Goal: Task Accomplishment & Management: Manage account settings

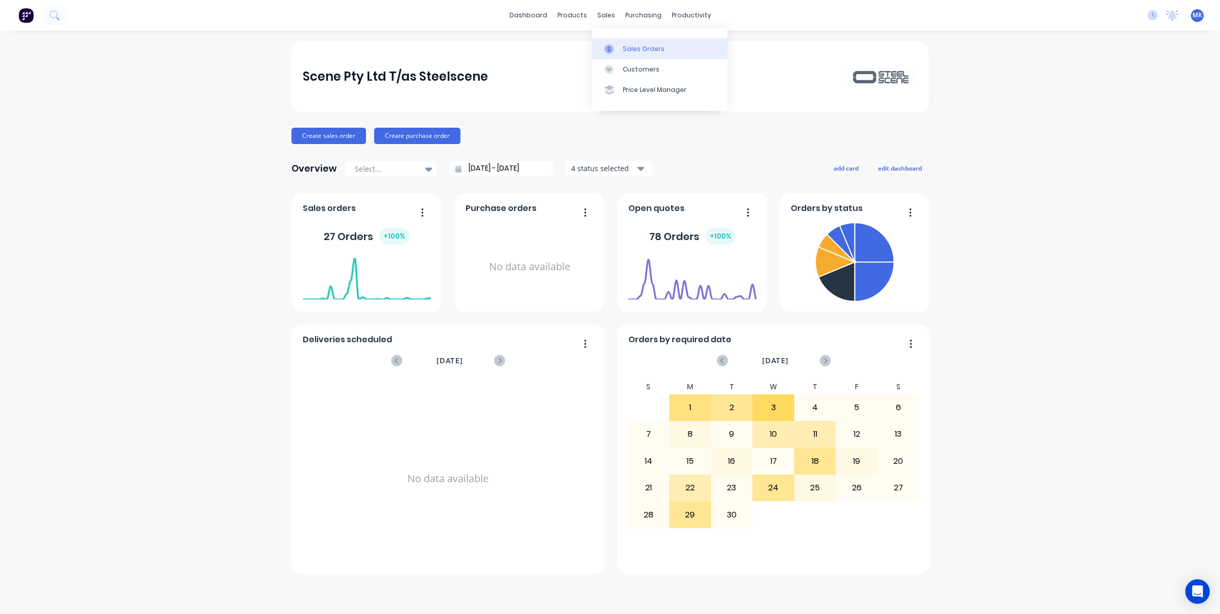
click at [642, 42] on link "Sales Orders" at bounding box center [659, 48] width 135 height 20
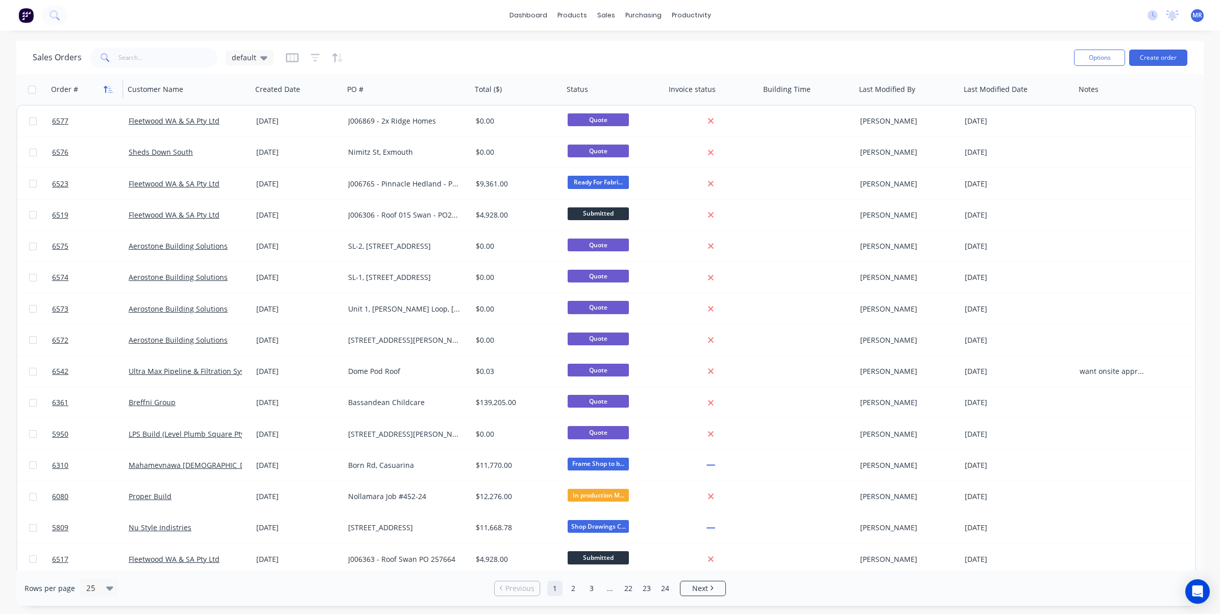
click at [110, 87] on icon "button" at bounding box center [108, 89] width 9 height 8
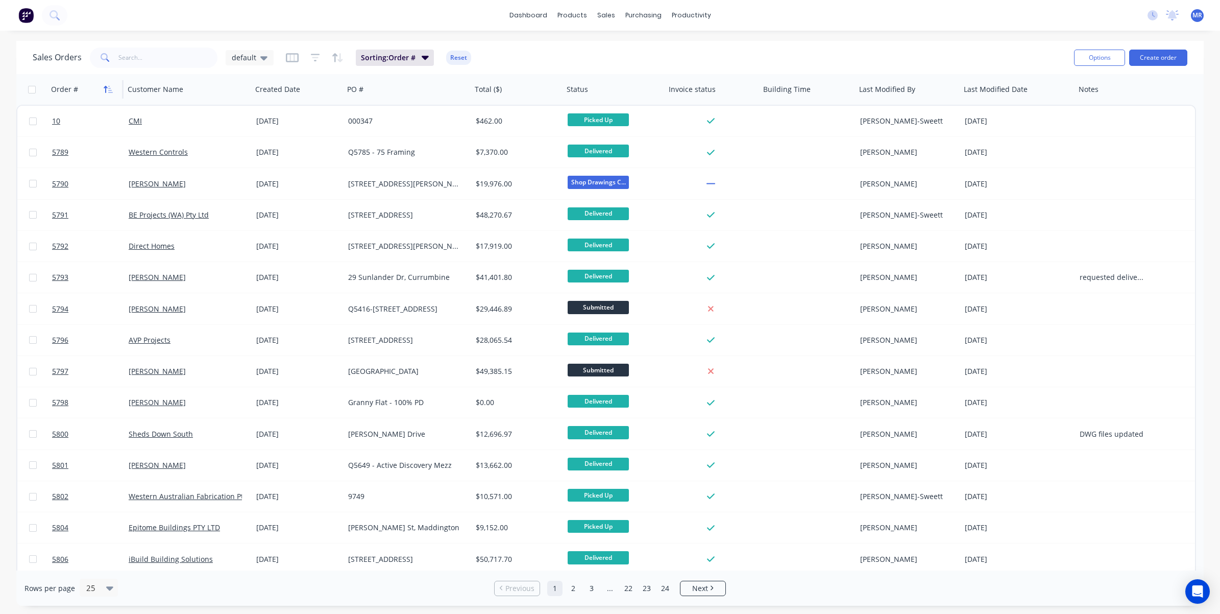
click at [110, 87] on icon "button" at bounding box center [108, 89] width 9 height 8
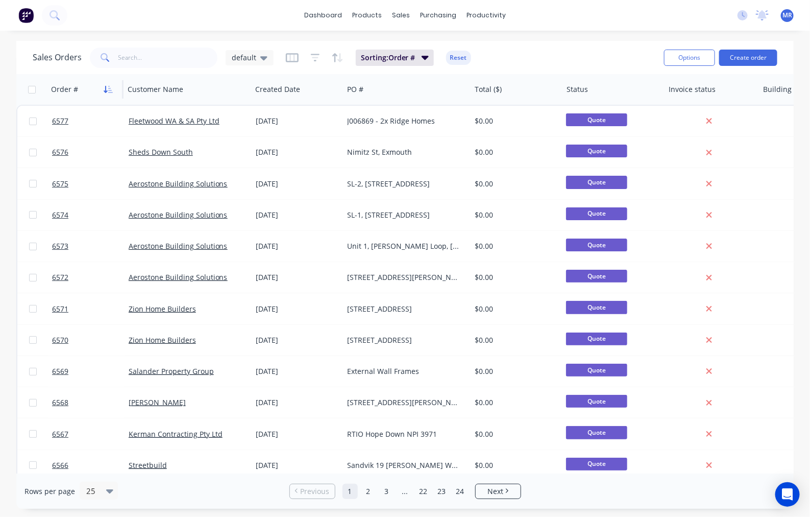
click at [111, 90] on icon "button" at bounding box center [110, 89] width 5 height 7
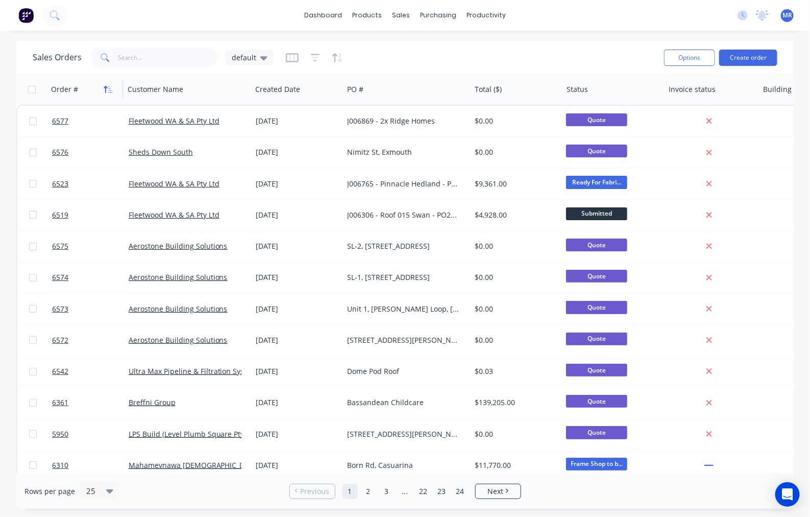
click at [109, 88] on icon "button" at bounding box center [108, 89] width 9 height 8
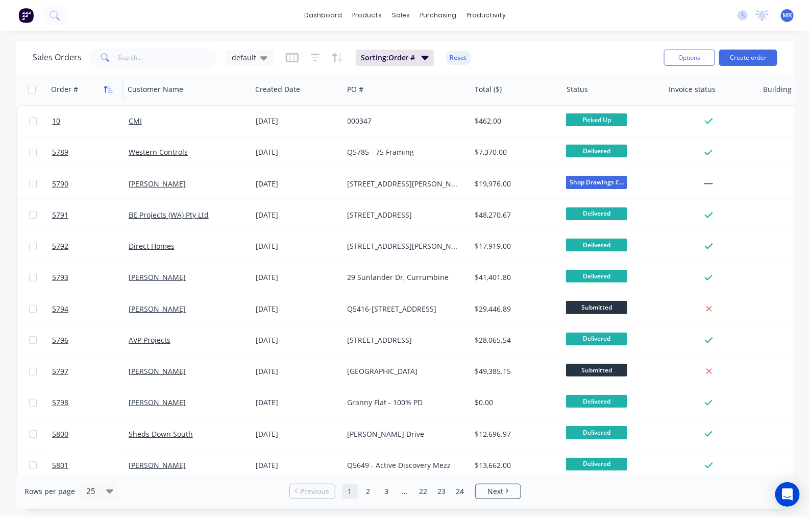
click at [111, 87] on icon "button" at bounding box center [108, 89] width 9 height 8
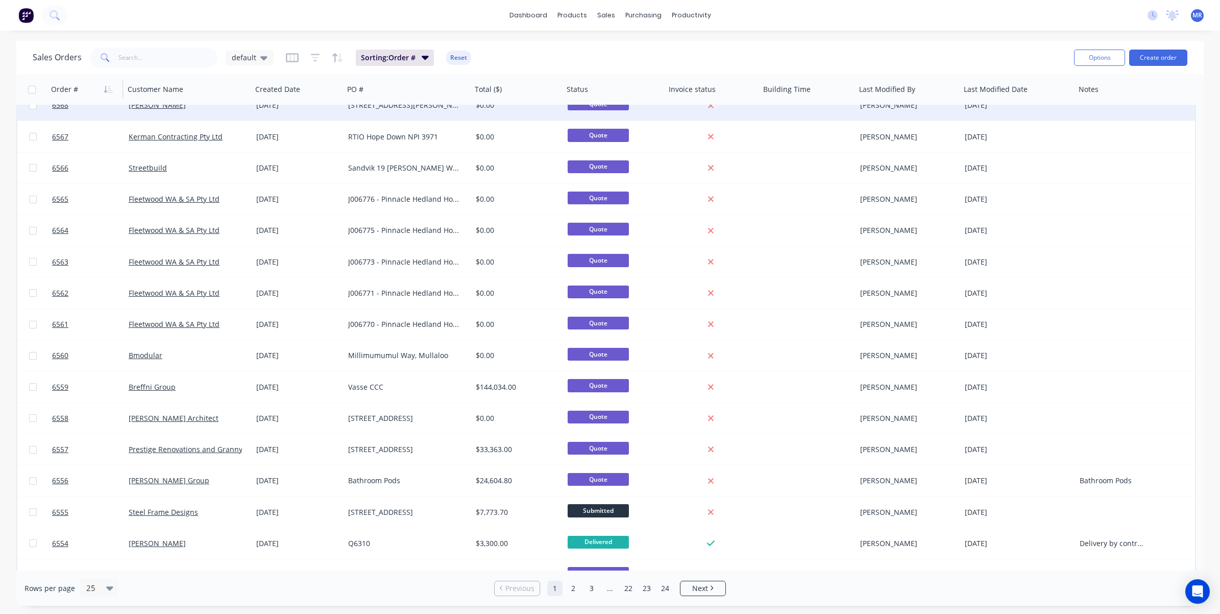
scroll to position [315, 0]
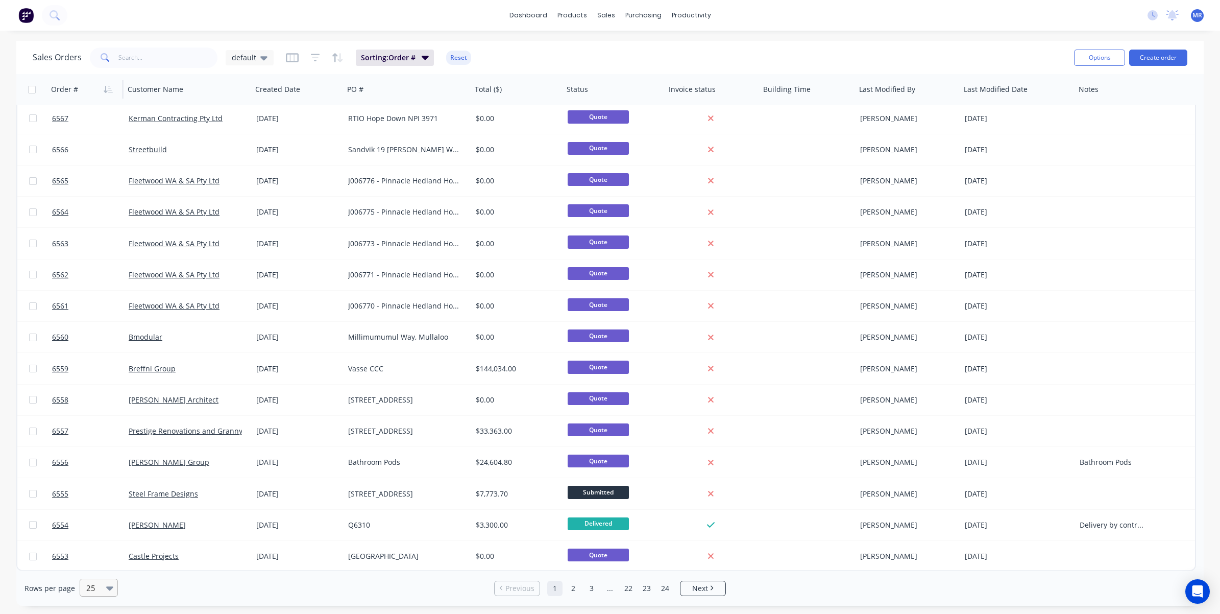
click at [103, 584] on div "25" at bounding box center [94, 587] width 24 height 17
click at [105, 560] on div "100" at bounding box center [97, 563] width 38 height 19
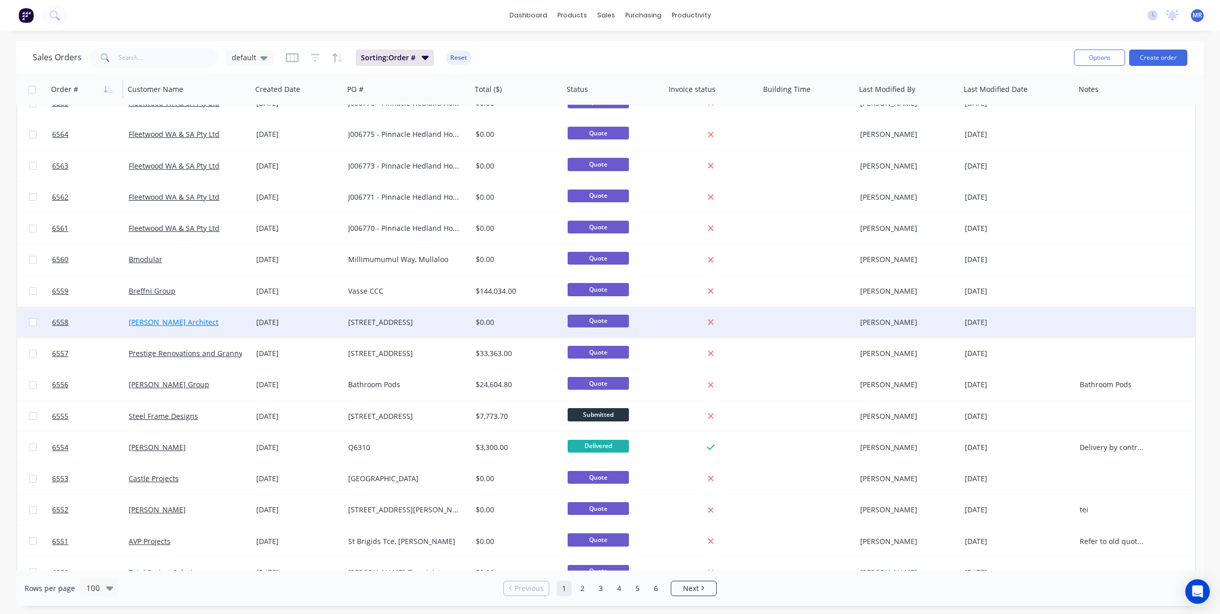
scroll to position [383, 0]
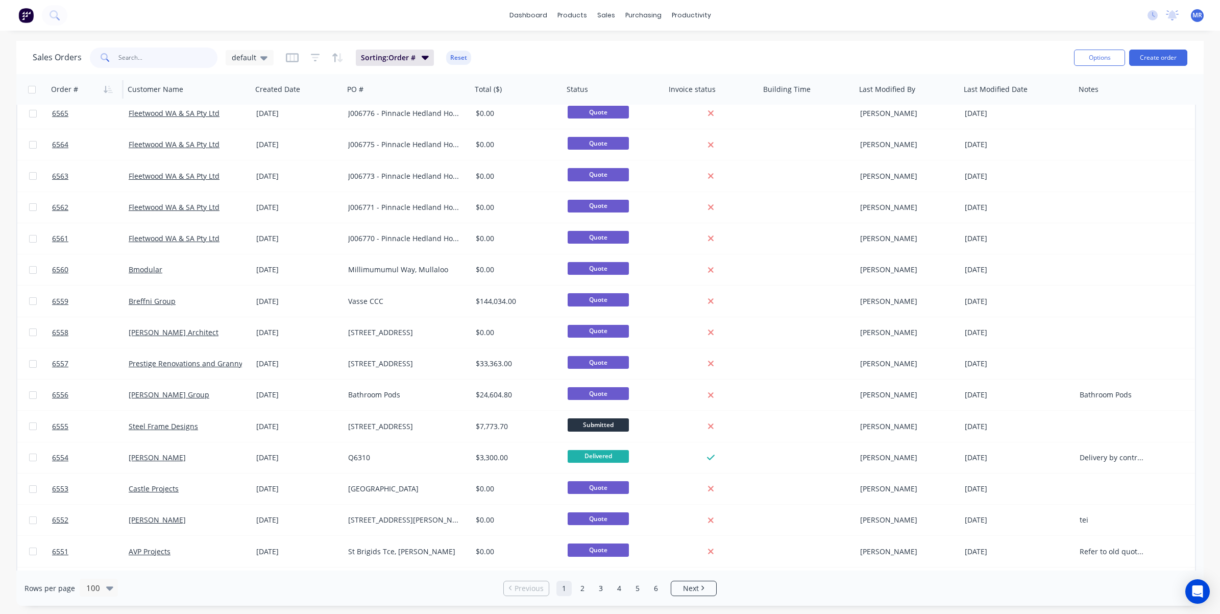
click at [169, 57] on input "text" at bounding box center [168, 57] width 100 height 20
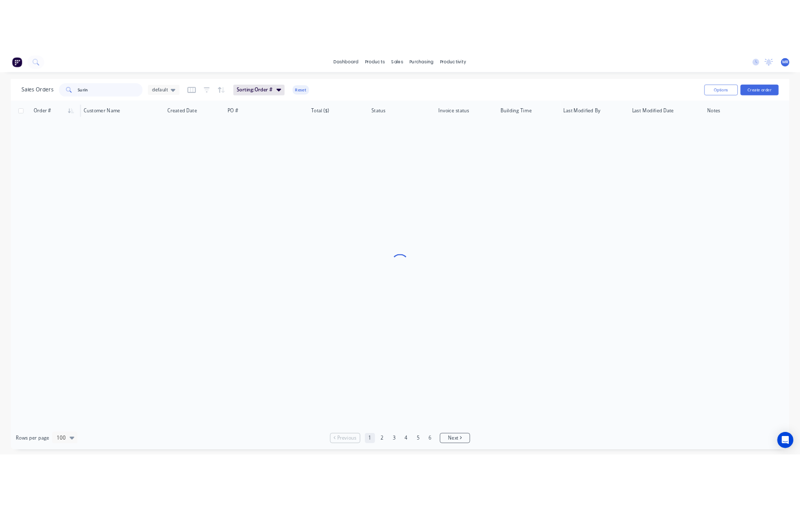
scroll to position [0, 0]
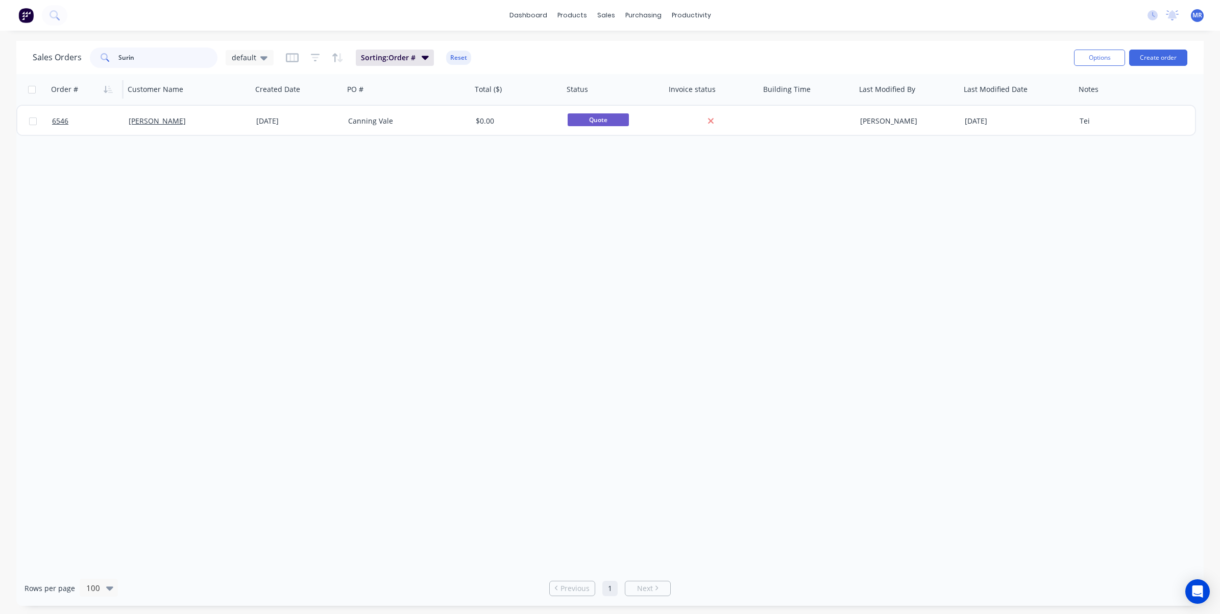
type input "Surin"
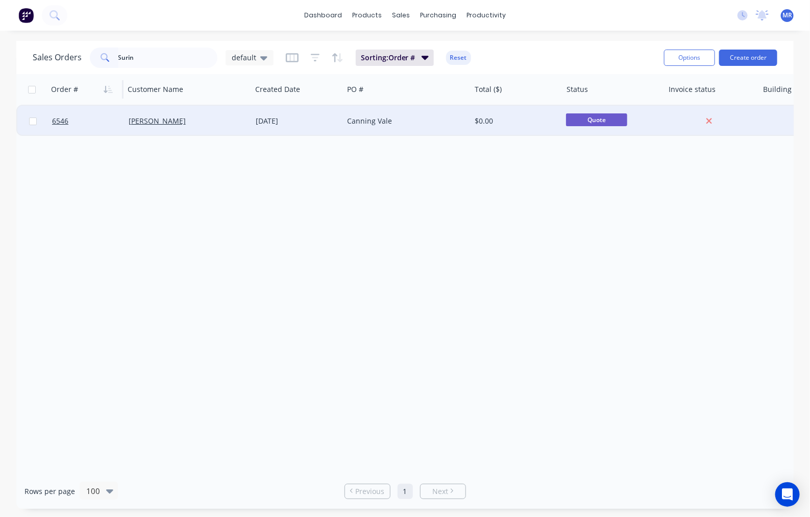
click at [476, 116] on div "$0.00" at bounding box center [514, 121] width 79 height 10
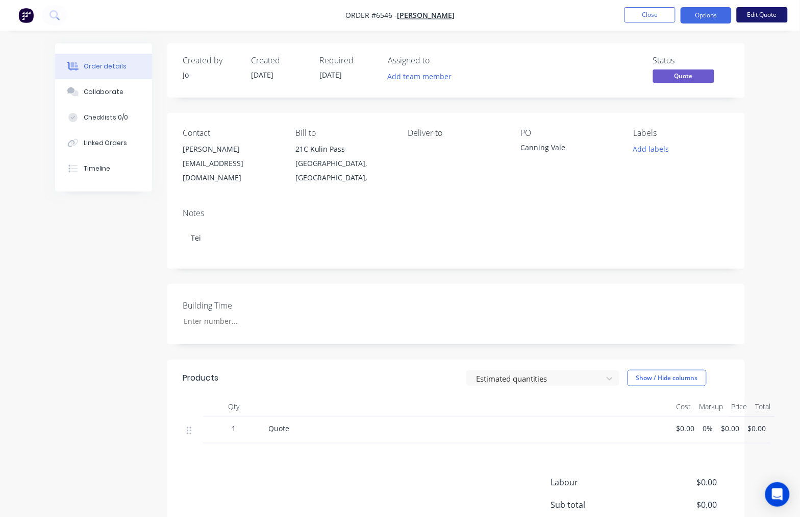
click at [764, 14] on button "Edit Quote" at bounding box center [762, 14] width 51 height 15
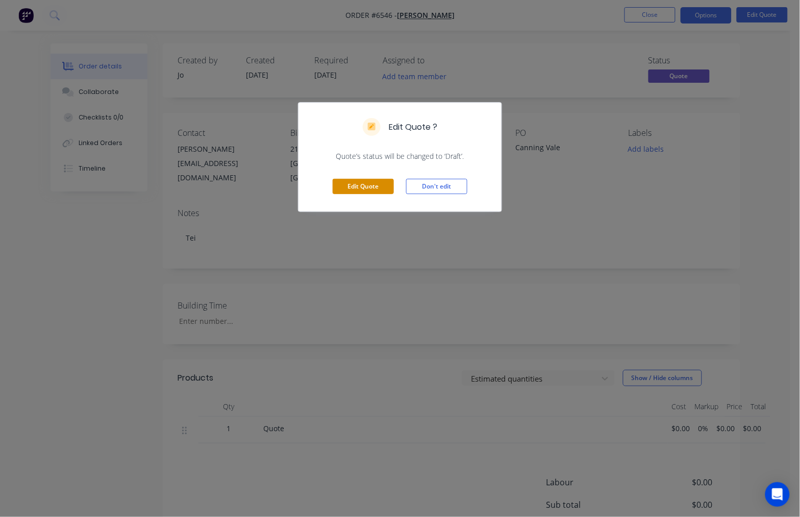
click at [382, 182] on button "Edit Quote" at bounding box center [363, 186] width 61 height 15
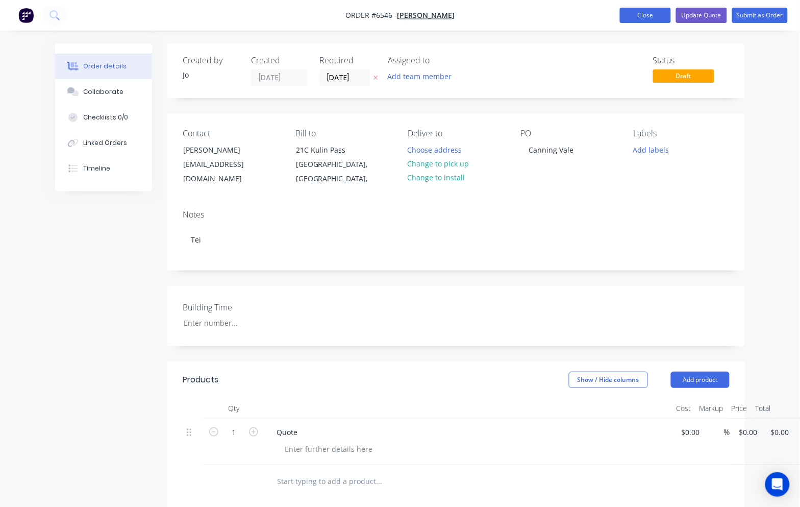
click at [646, 13] on button "Close" at bounding box center [645, 15] width 51 height 15
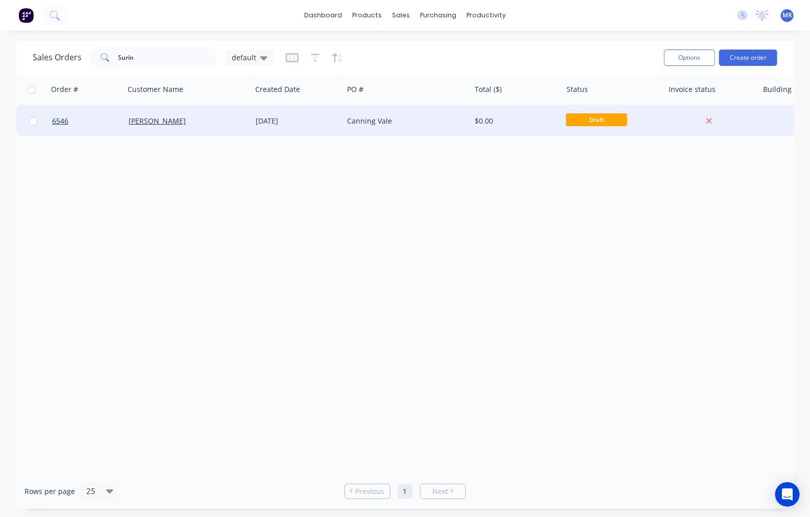
click at [315, 119] on div "[DATE]" at bounding box center [298, 121] width 84 height 10
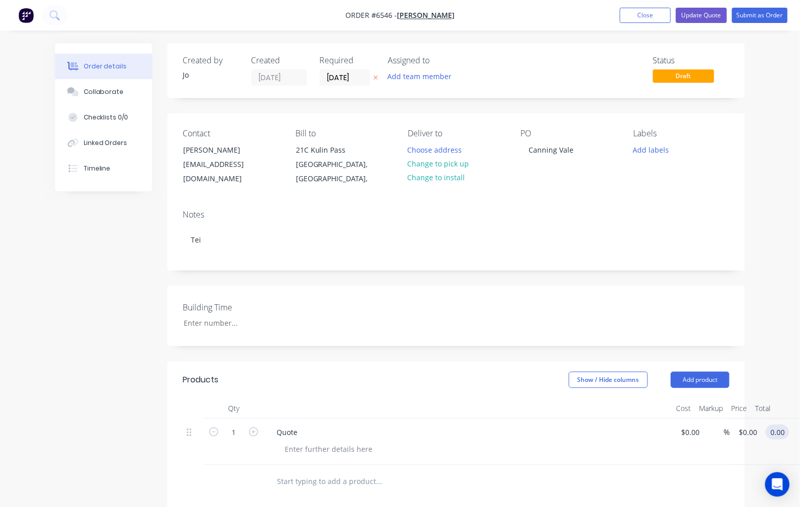
click at [784, 425] on input "0.00" at bounding box center [779, 432] width 19 height 15
click at [777, 425] on input "0.00" at bounding box center [781, 432] width 23 height 15
type input "1"
type input "31000"
type input "$31,000.00"
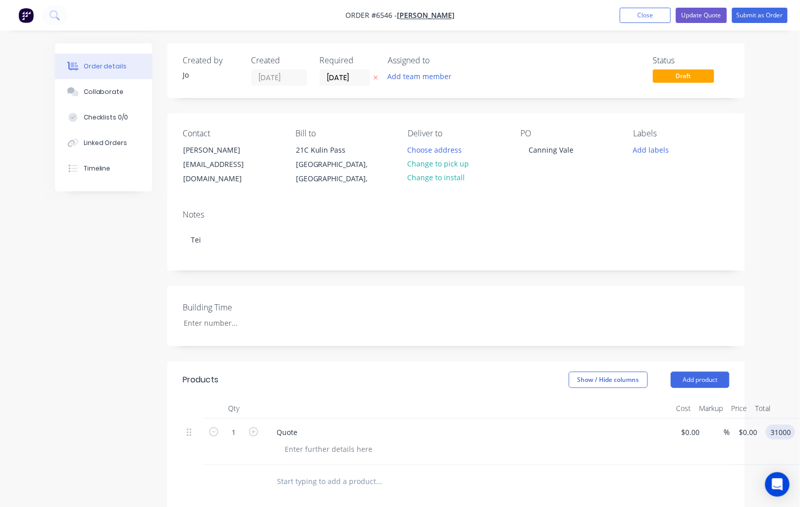
type input "$31,000.00"
click at [583, 479] on div at bounding box center [448, 481] width 359 height 20
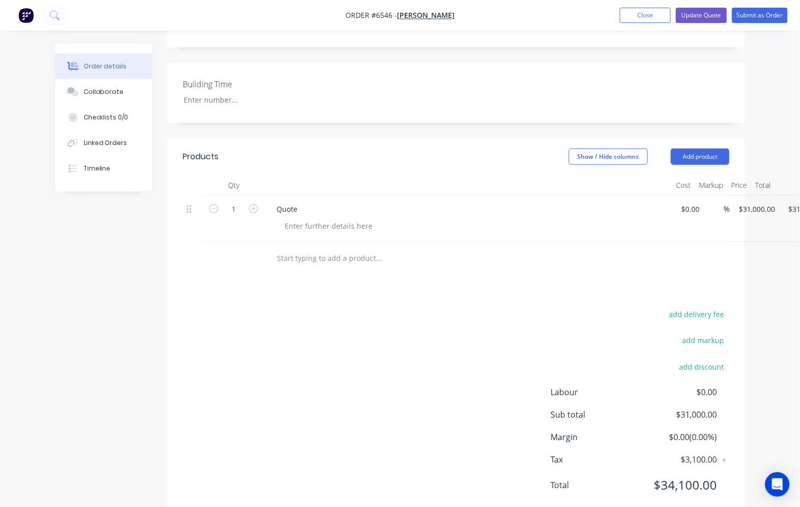
scroll to position [240, 0]
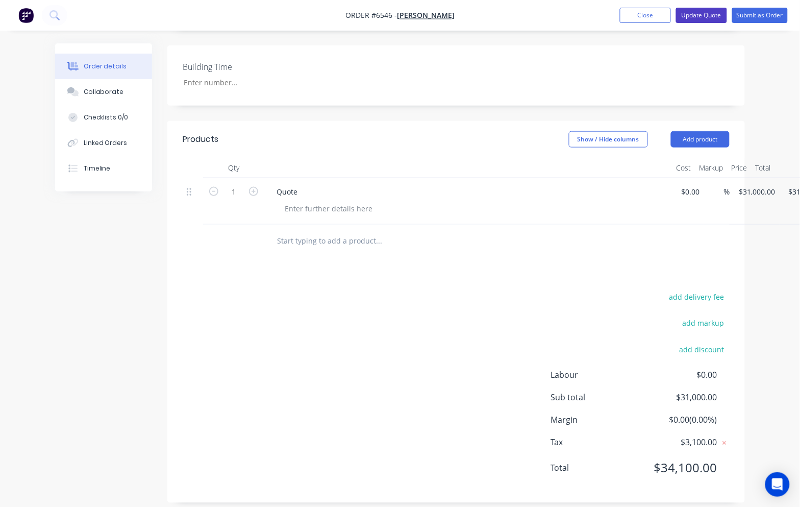
click at [703, 16] on button "Update Quote" at bounding box center [701, 15] width 51 height 15
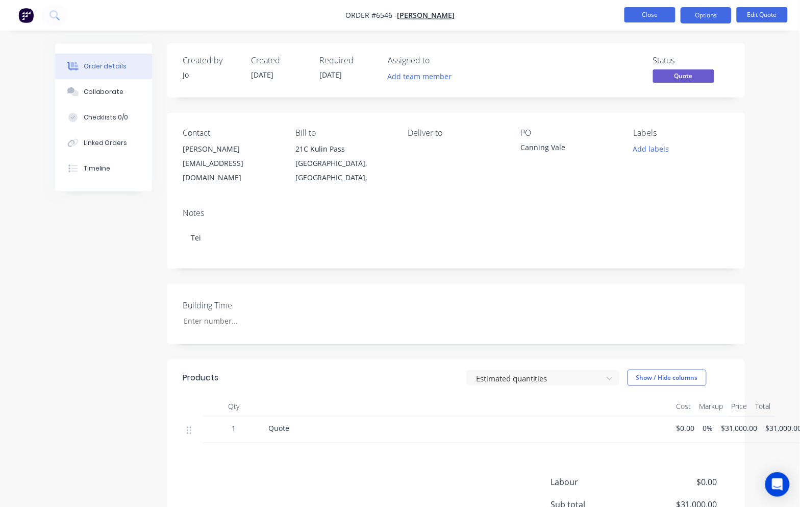
click at [656, 16] on button "Close" at bounding box center [650, 14] width 51 height 15
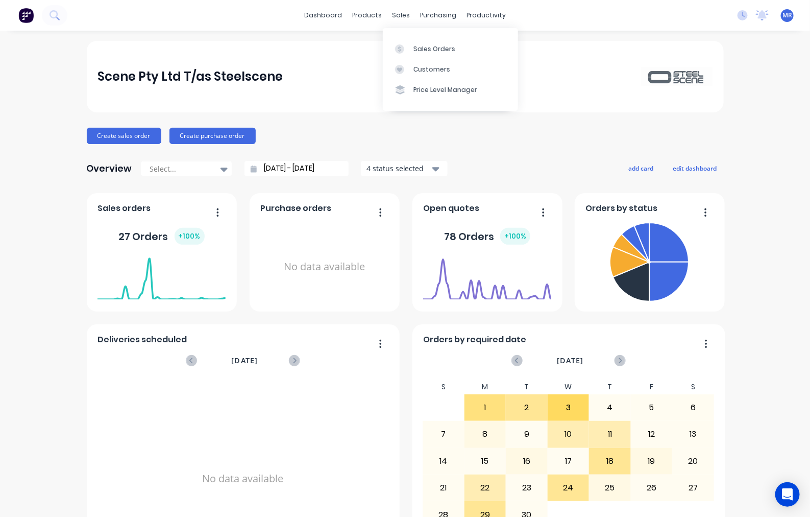
drag, startPoint x: 396, startPoint y: 16, endPoint x: 399, endPoint y: 24, distance: 8.9
click at [396, 16] on div "sales" at bounding box center [401, 15] width 28 height 15
click at [415, 50] on div "Sales Orders" at bounding box center [434, 48] width 42 height 9
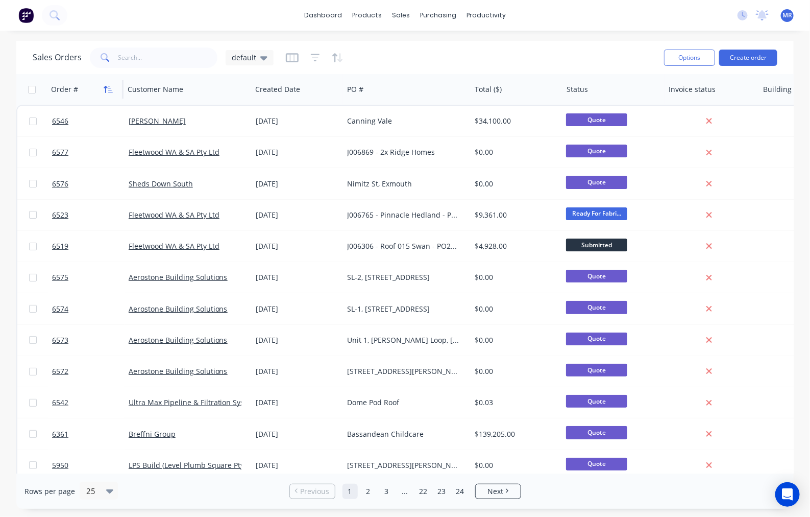
click at [106, 87] on icon "button" at bounding box center [106, 89] width 4 height 7
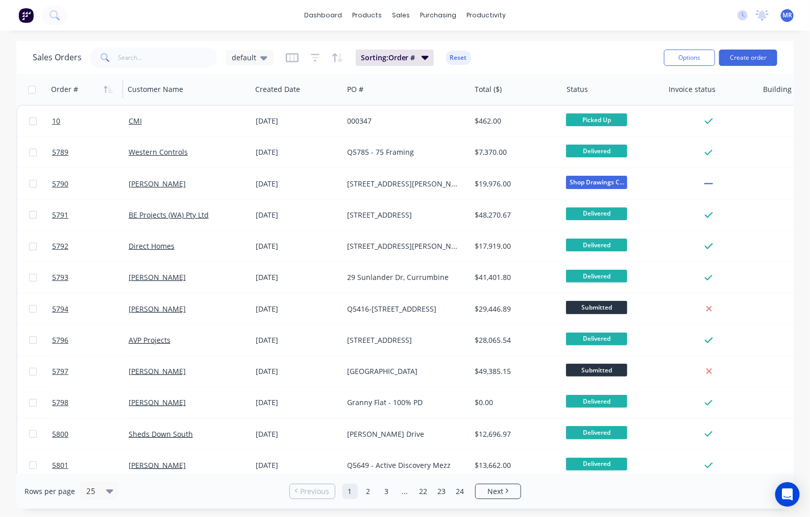
click at [107, 87] on icon "button" at bounding box center [106, 89] width 4 height 7
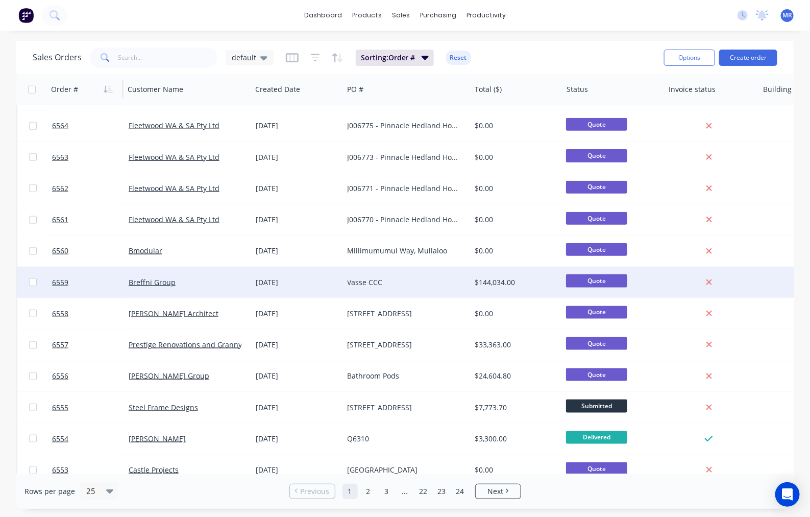
scroll to position [418, 0]
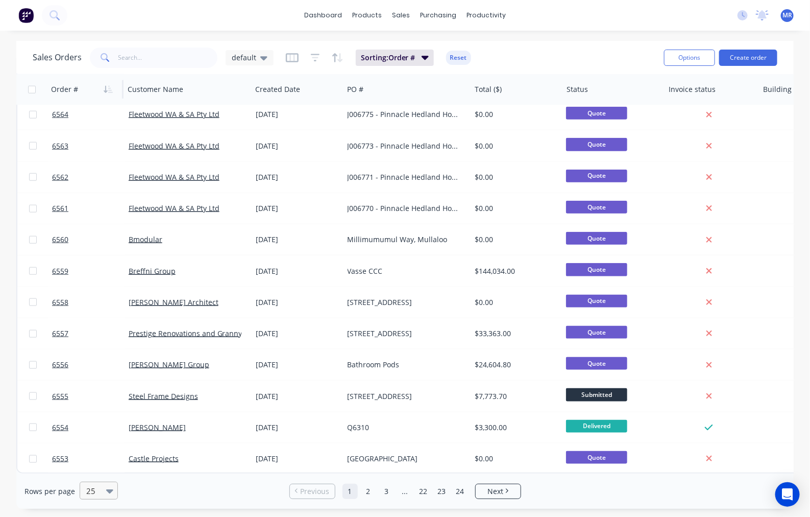
click at [98, 493] on div at bounding box center [94, 490] width 18 height 12
click at [94, 472] on div "100" at bounding box center [97, 466] width 38 height 19
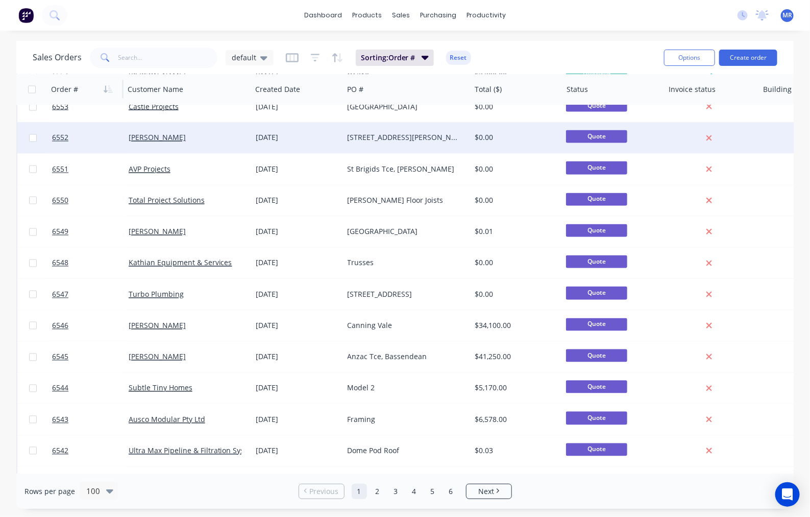
scroll to position [766, 0]
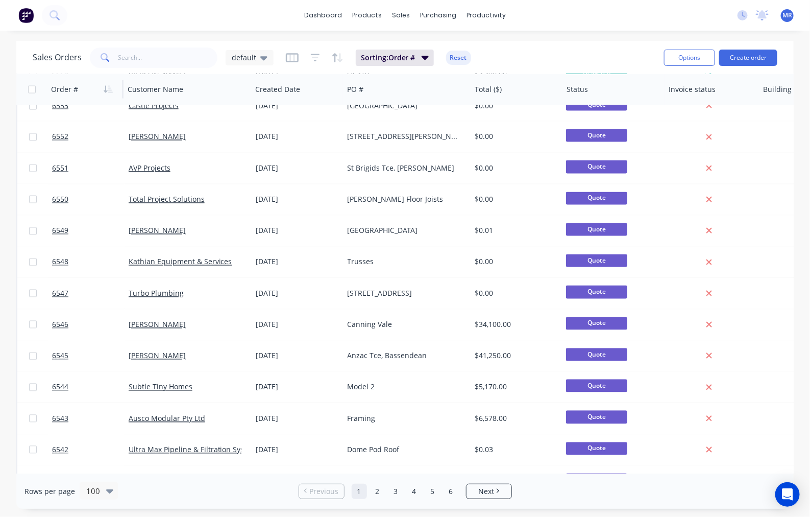
click at [790, 37] on div "dashboard products sales purchasing productivity dashboard products Product Cat…" at bounding box center [405, 258] width 810 height 517
click at [802, 119] on div "Sales Orders default Sorting: Order # Reset Options Create order Order # Custom…" at bounding box center [405, 275] width 810 height 468
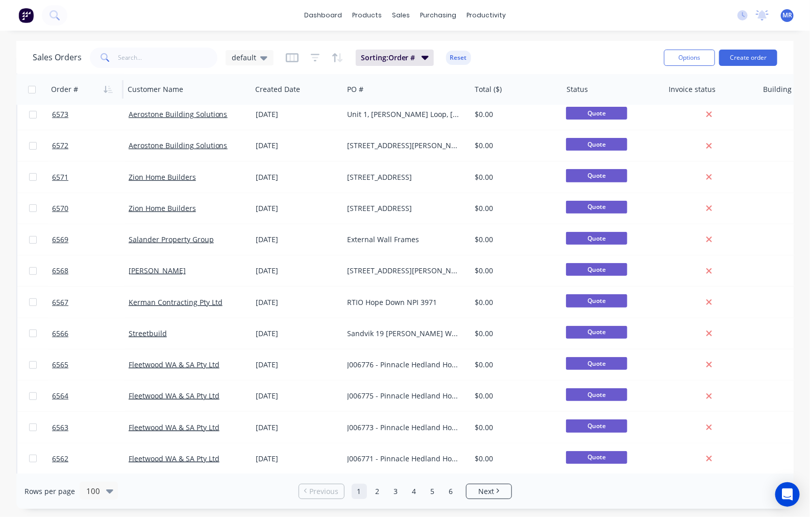
scroll to position [0, 0]
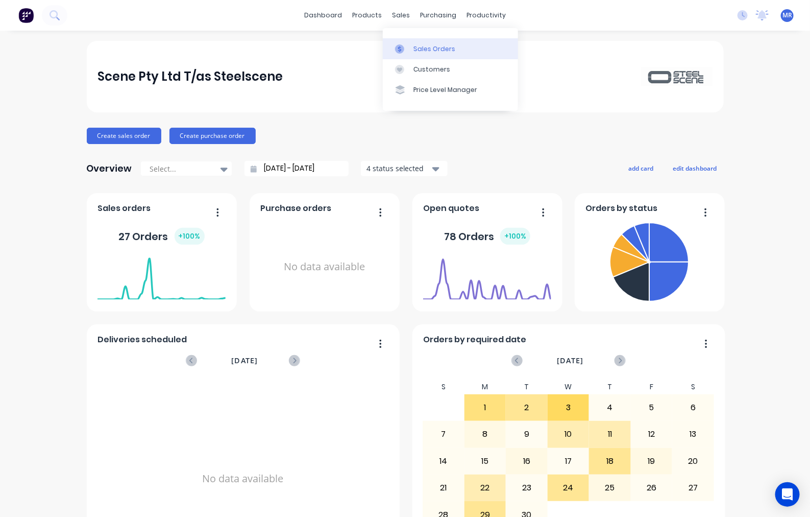
click at [430, 45] on div "Sales Orders" at bounding box center [434, 48] width 42 height 9
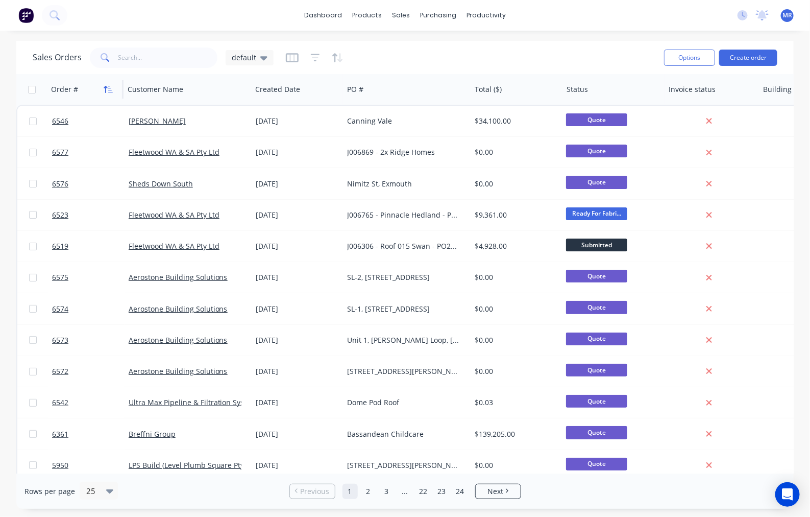
click at [105, 88] on icon "button" at bounding box center [108, 89] width 9 height 8
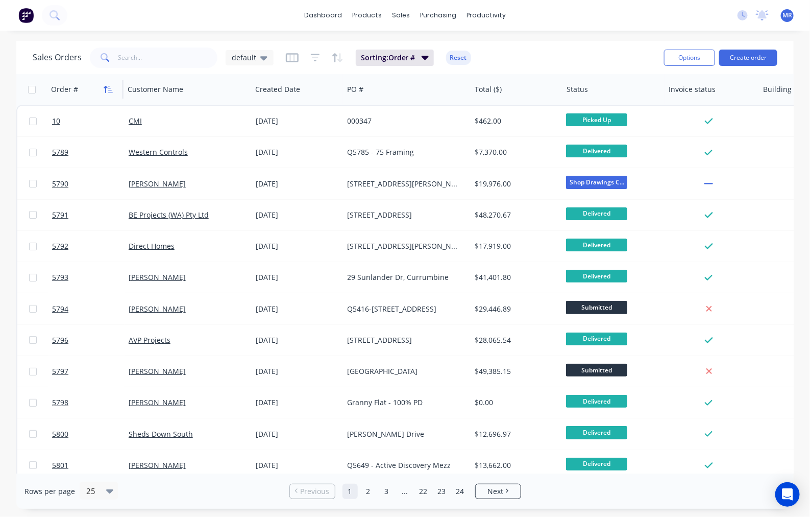
click at [111, 87] on icon "button" at bounding box center [108, 89] width 9 height 8
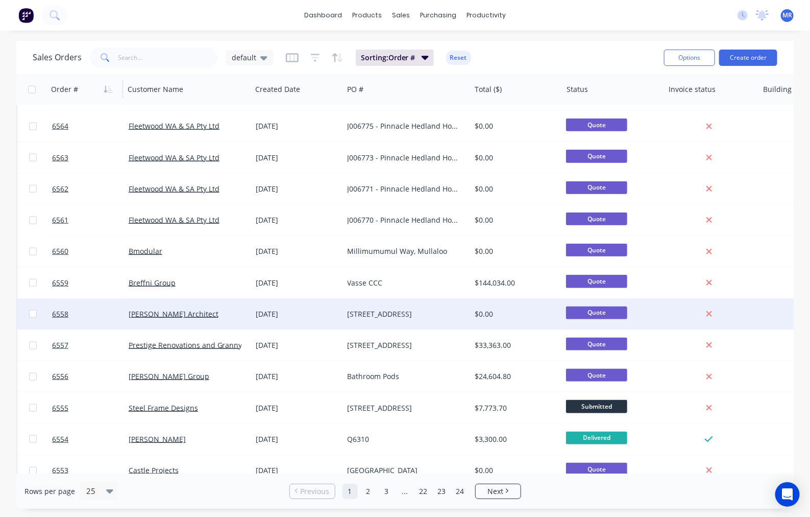
scroll to position [418, 0]
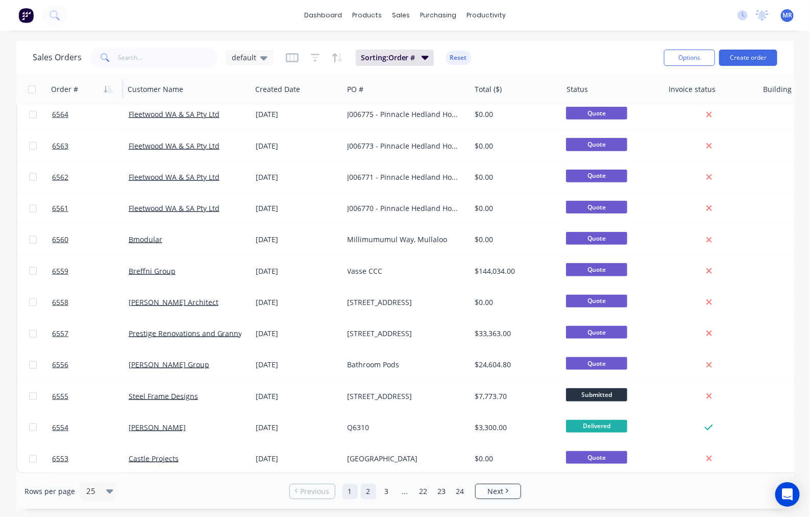
click at [362, 488] on link "2" at bounding box center [368, 490] width 15 height 15
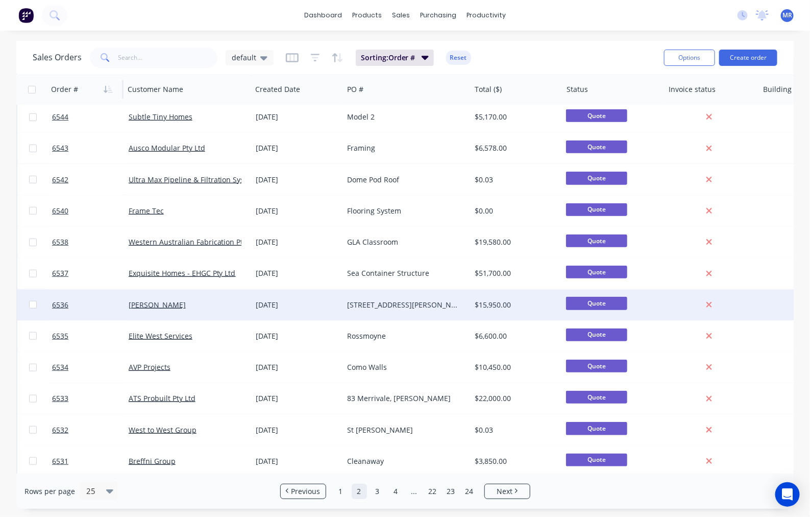
scroll to position [255, 0]
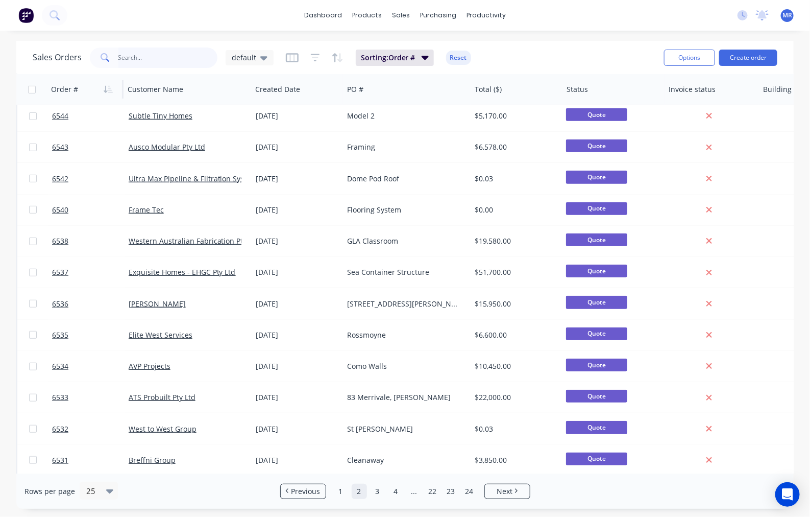
click at [133, 55] on input "text" at bounding box center [168, 57] width 100 height 20
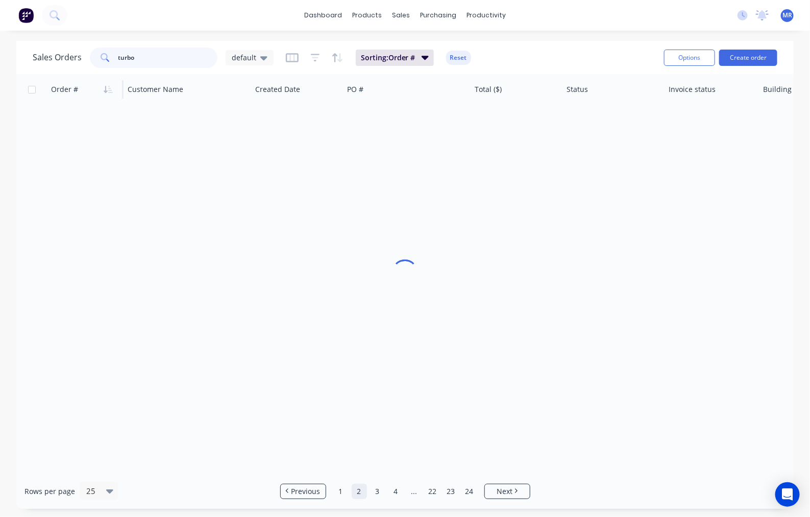
scroll to position [0, 0]
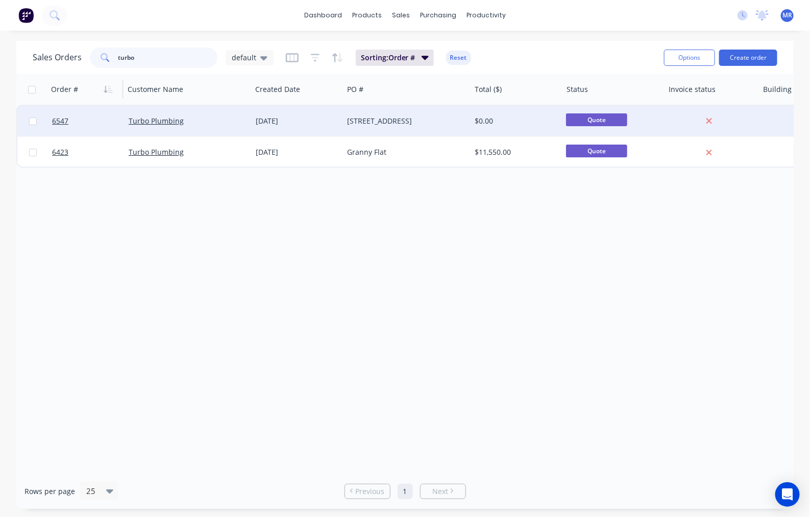
type input "turbo"
click at [388, 132] on div "[STREET_ADDRESS]" at bounding box center [407, 121] width 127 height 31
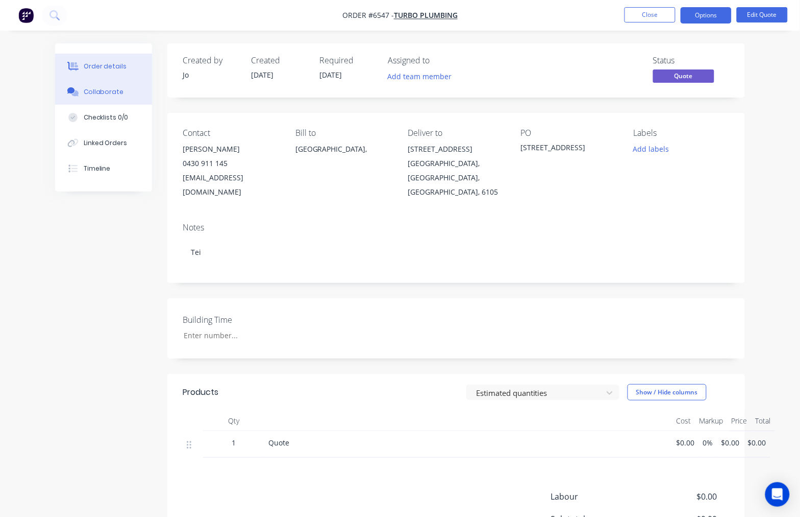
click at [115, 95] on div "Collaborate" at bounding box center [104, 91] width 40 height 9
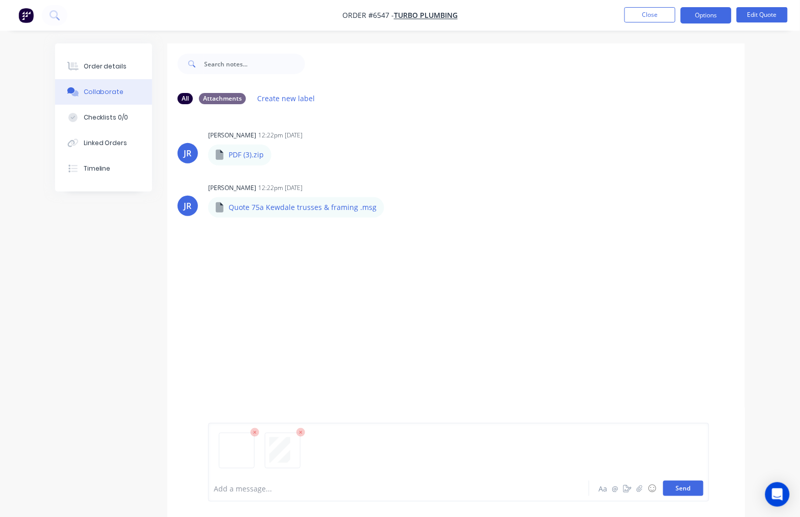
click at [693, 486] on button "Send" at bounding box center [684, 487] width 40 height 15
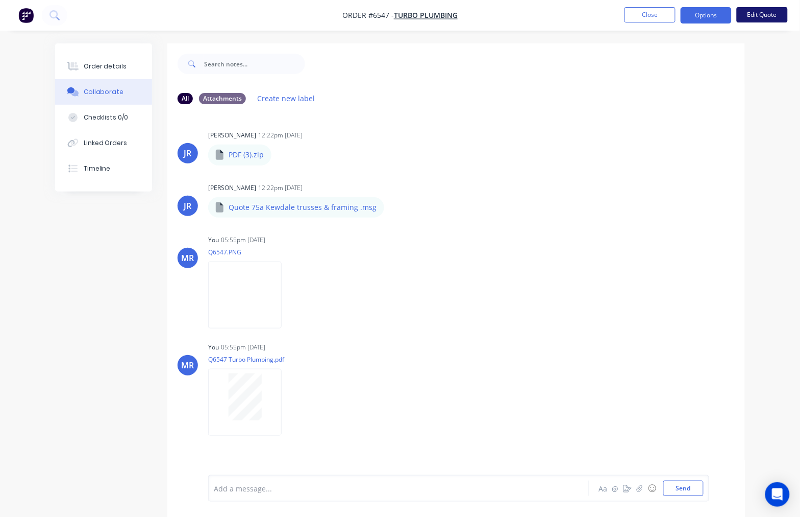
click at [764, 9] on button "Edit Quote" at bounding box center [762, 14] width 51 height 15
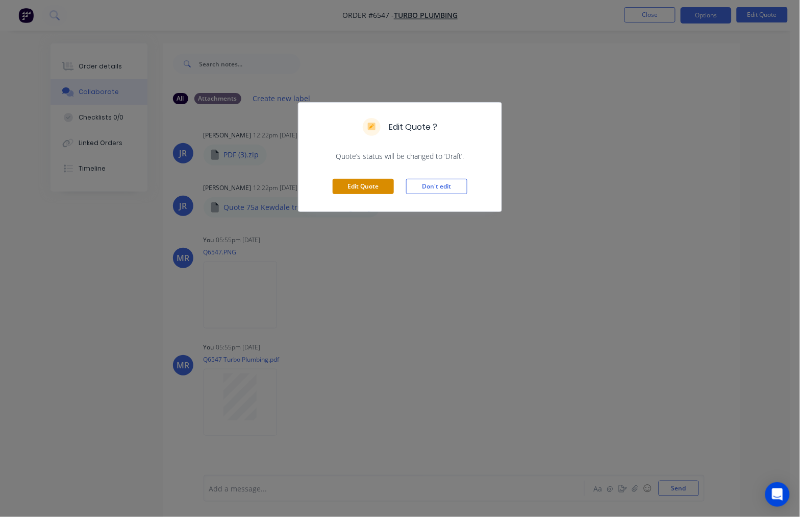
click at [378, 184] on button "Edit Quote" at bounding box center [363, 186] width 61 height 15
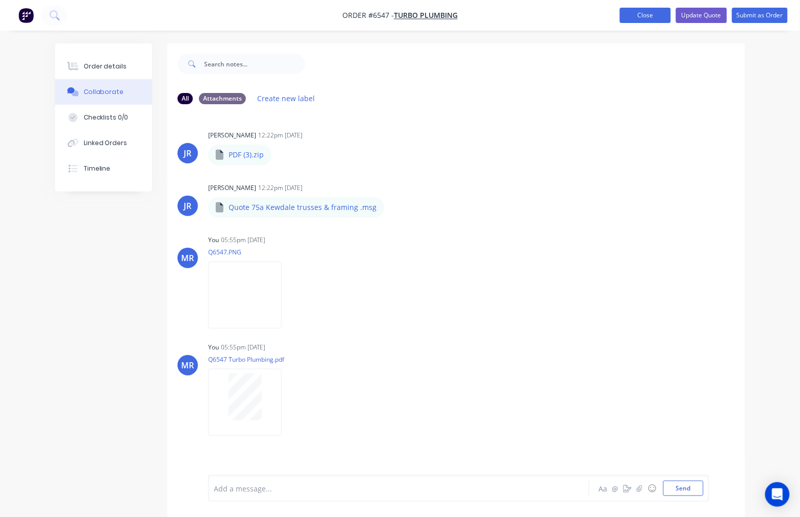
click at [654, 9] on button "Close" at bounding box center [645, 15] width 51 height 15
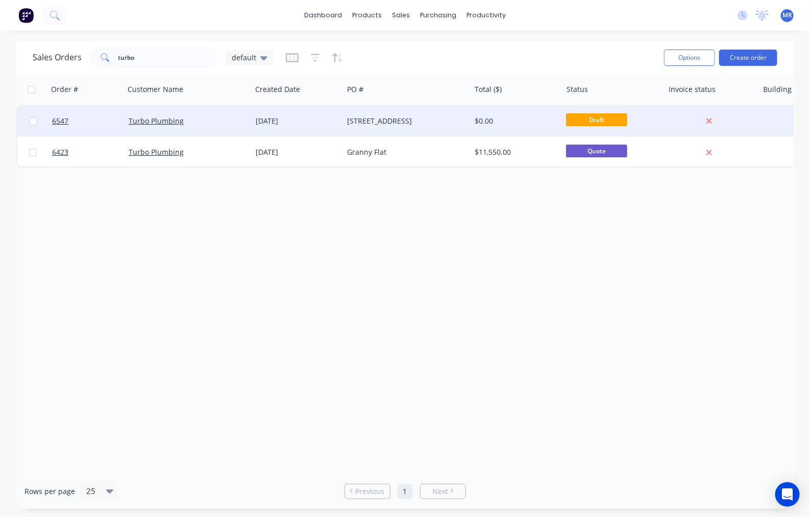
click at [420, 120] on div "[STREET_ADDRESS]" at bounding box center [404, 121] width 113 height 10
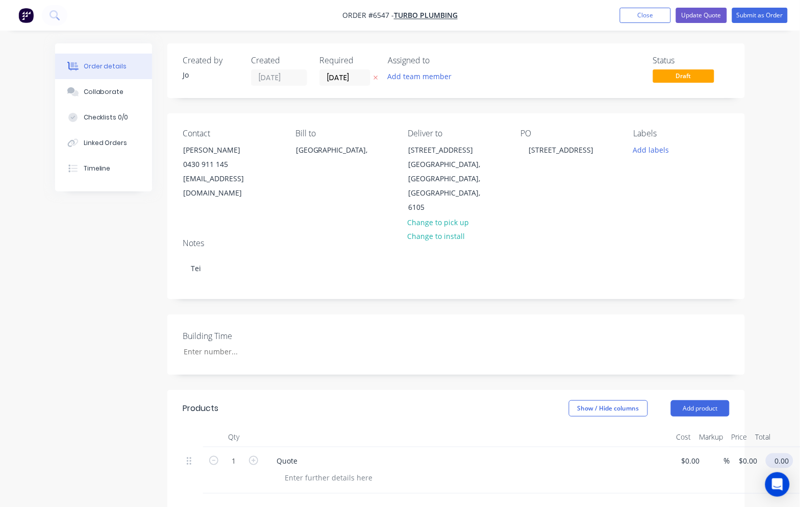
click at [783, 453] on input "0.00" at bounding box center [781, 460] width 23 height 15
type input "6600"
type input "$6,600.00"
drag, startPoint x: 631, startPoint y: 452, endPoint x: 639, endPoint y: 457, distance: 8.8
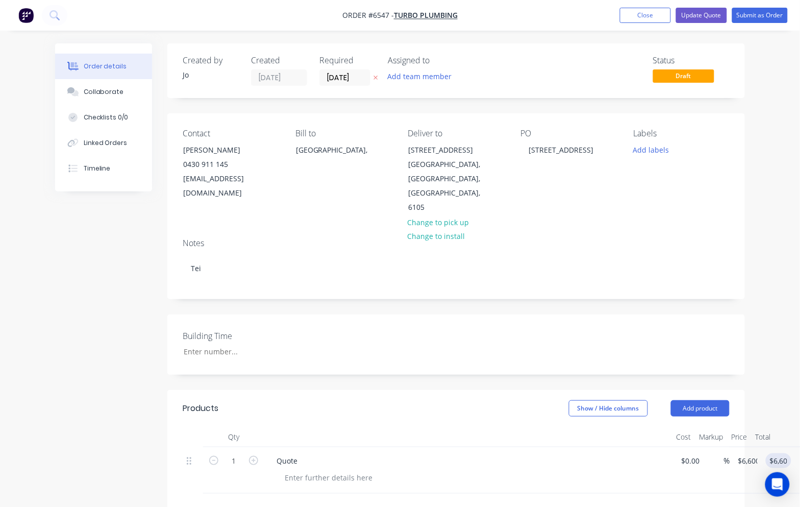
click at [630, 470] on div at bounding box center [473, 477] width 392 height 15
click at [697, 15] on button "Update Quote" at bounding box center [701, 15] width 51 height 15
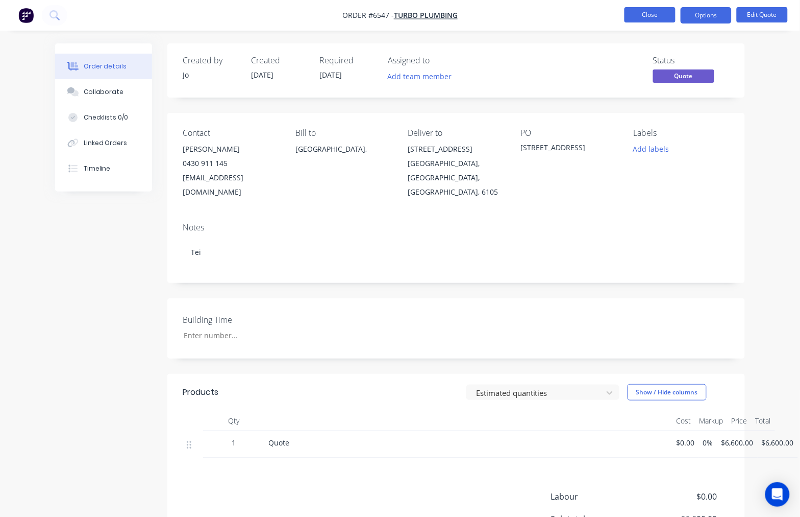
click at [650, 17] on button "Close" at bounding box center [650, 14] width 51 height 15
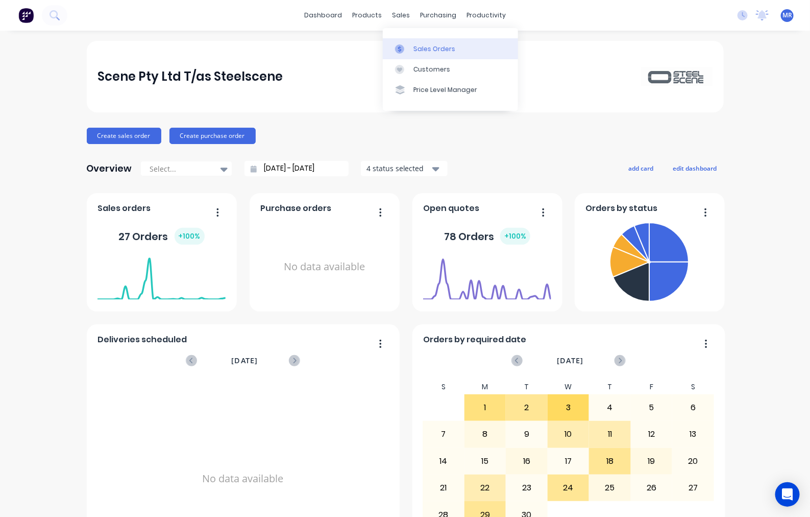
click at [432, 47] on div "Sales Orders" at bounding box center [434, 48] width 42 height 9
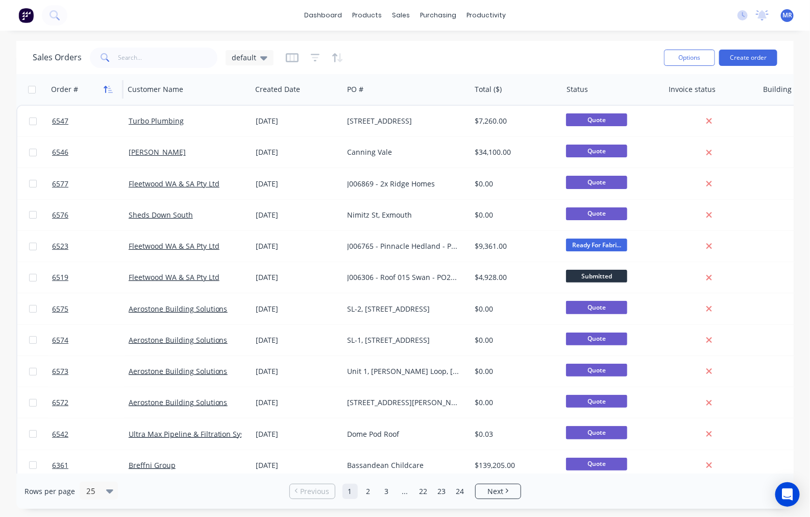
click at [108, 88] on icon "button" at bounding box center [108, 89] width 9 height 8
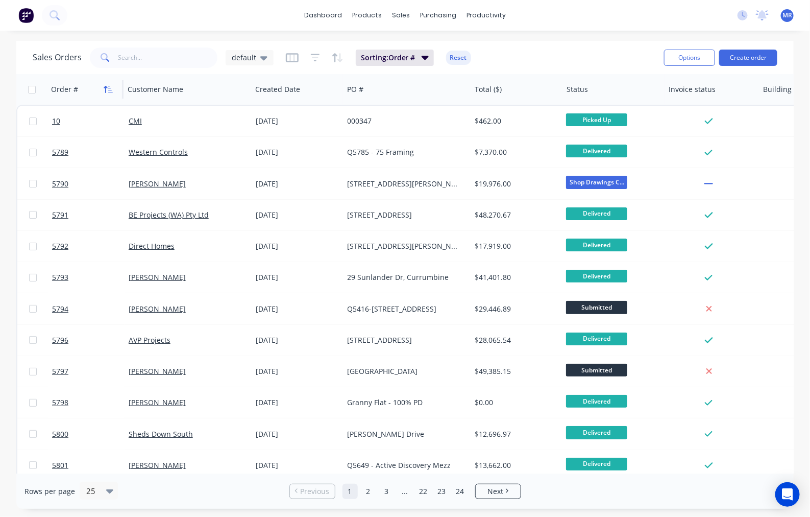
click at [106, 88] on icon "button" at bounding box center [106, 89] width 4 height 7
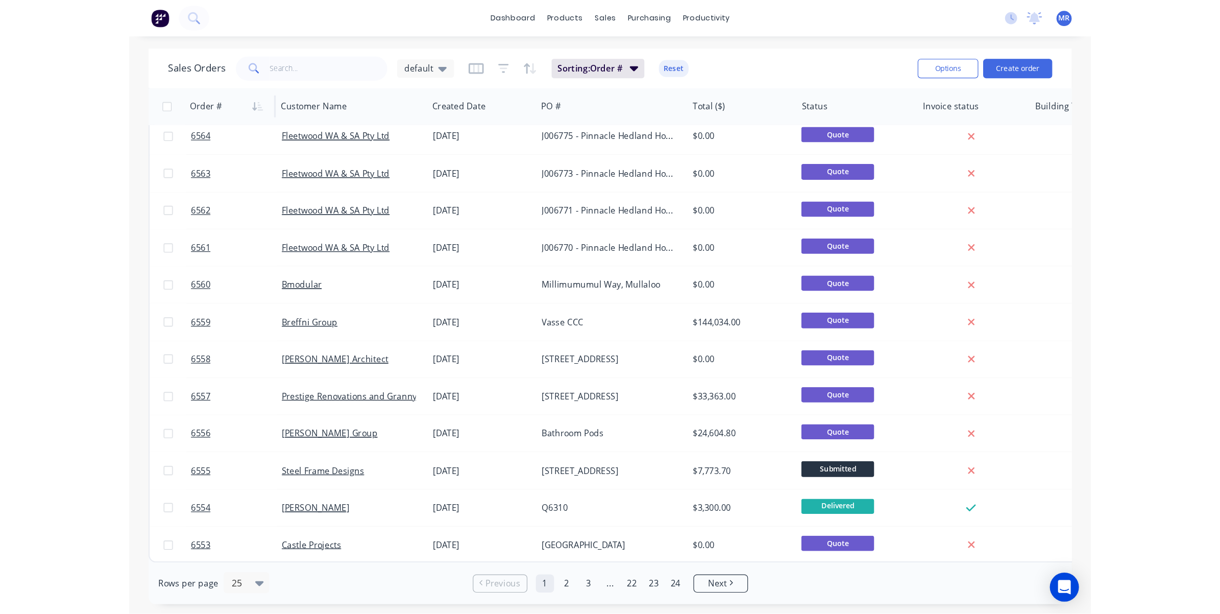
scroll to position [315, 0]
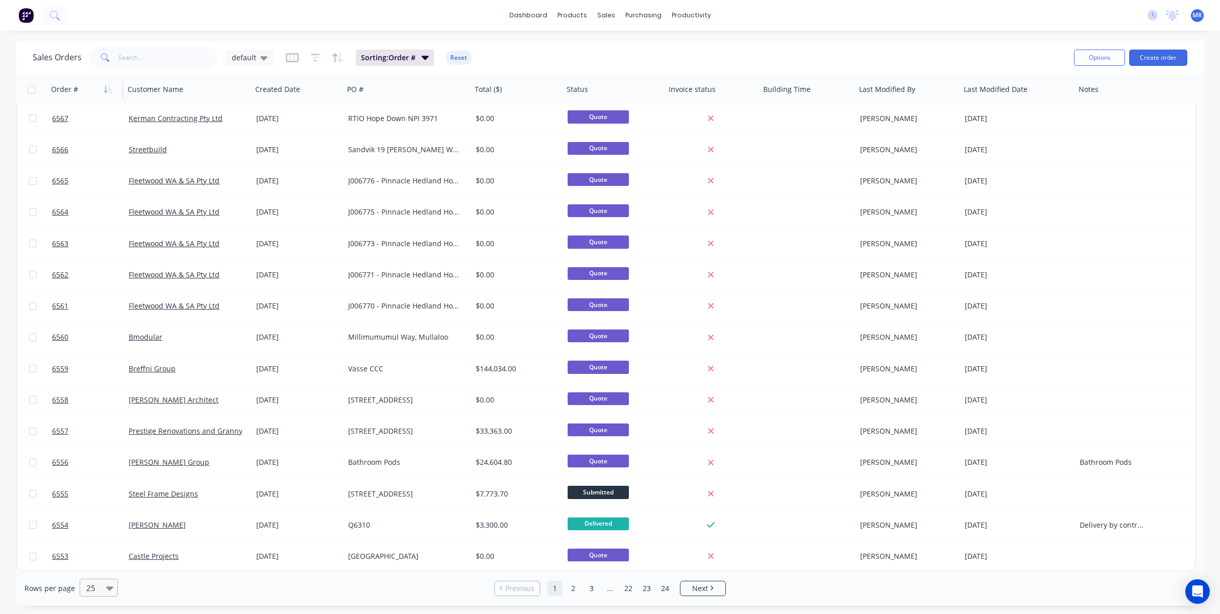
click at [98, 516] on div at bounding box center [94, 587] width 18 height 12
click at [93, 516] on div "100" at bounding box center [97, 563] width 38 height 19
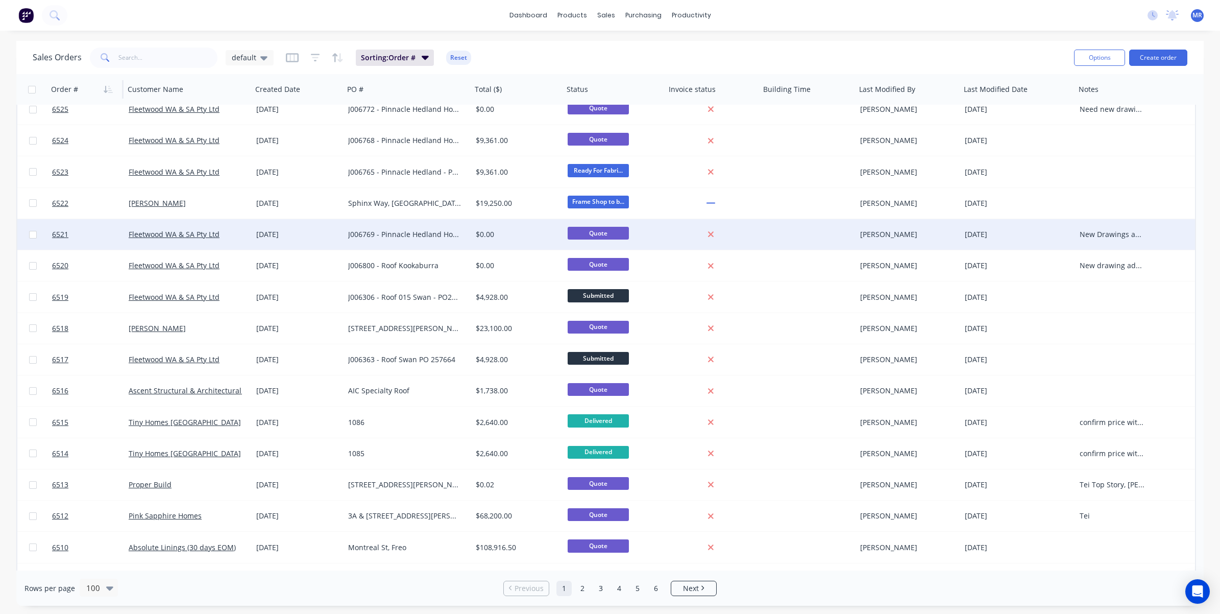
scroll to position [1340, 0]
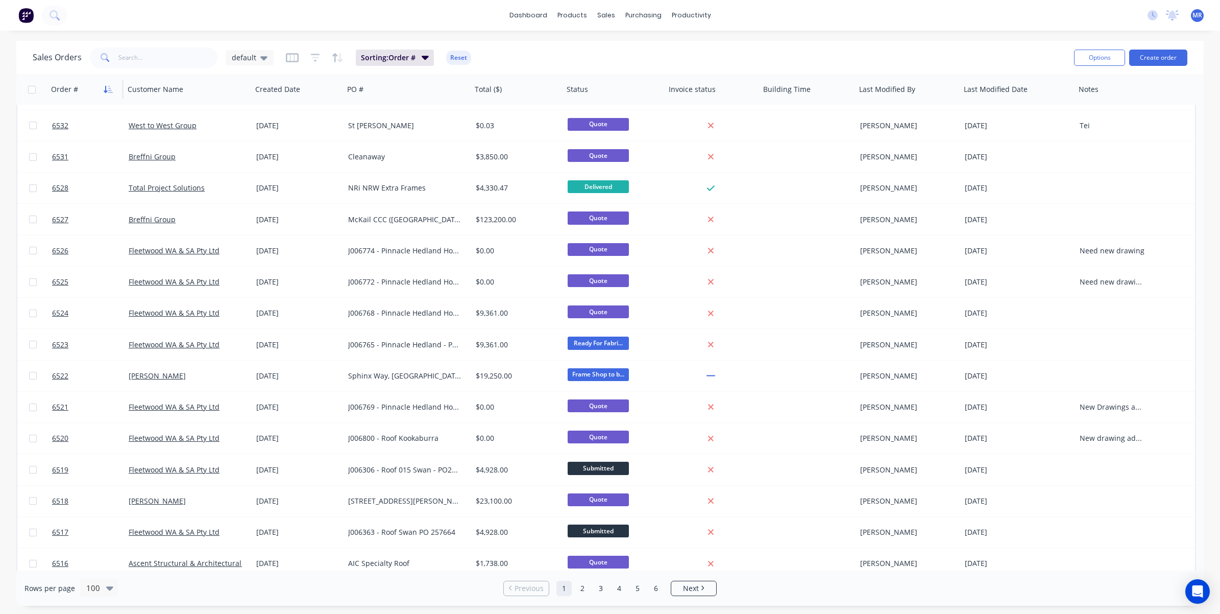
click at [110, 87] on icon "button" at bounding box center [108, 89] width 9 height 8
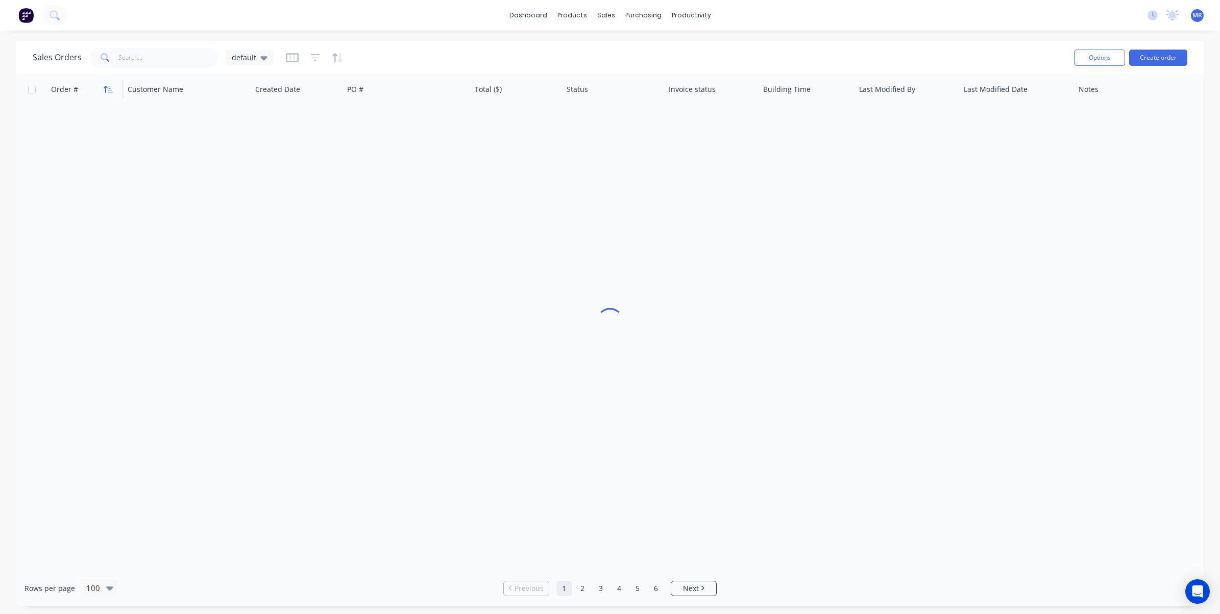
scroll to position [0, 0]
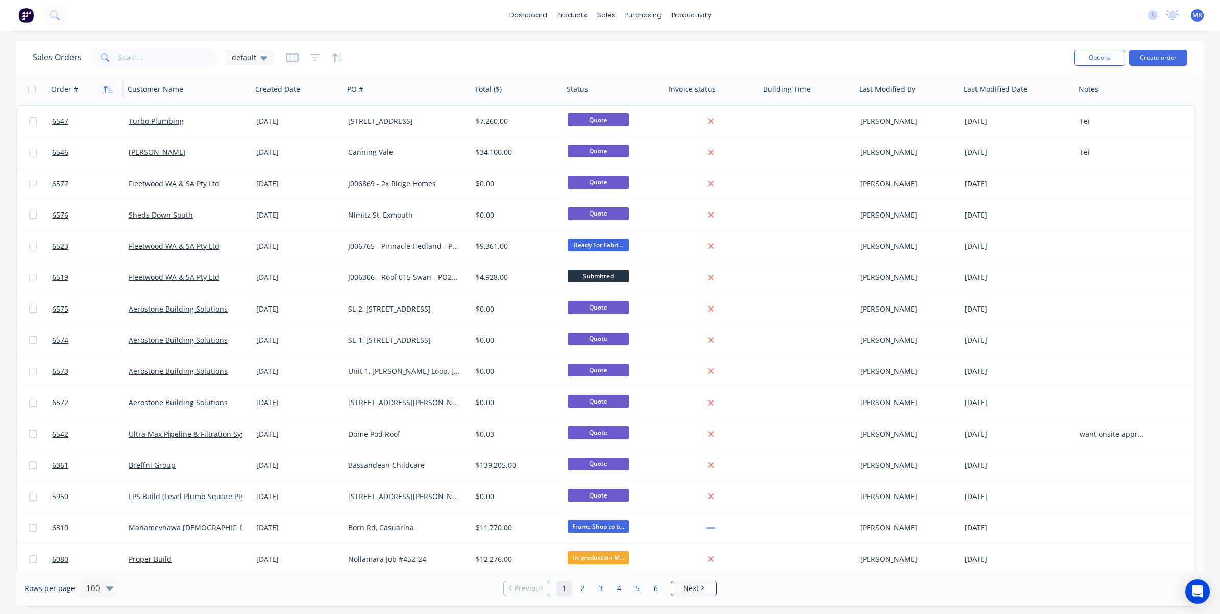
click at [110, 87] on icon "button" at bounding box center [108, 89] width 9 height 8
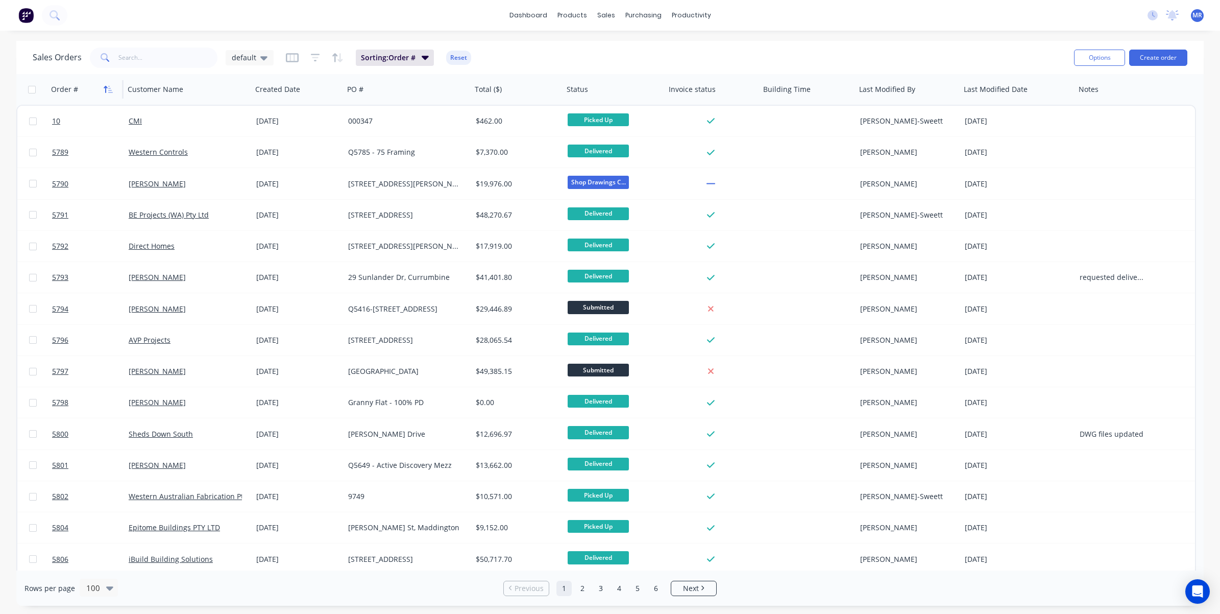
click at [111, 89] on icon "button" at bounding box center [108, 89] width 9 height 8
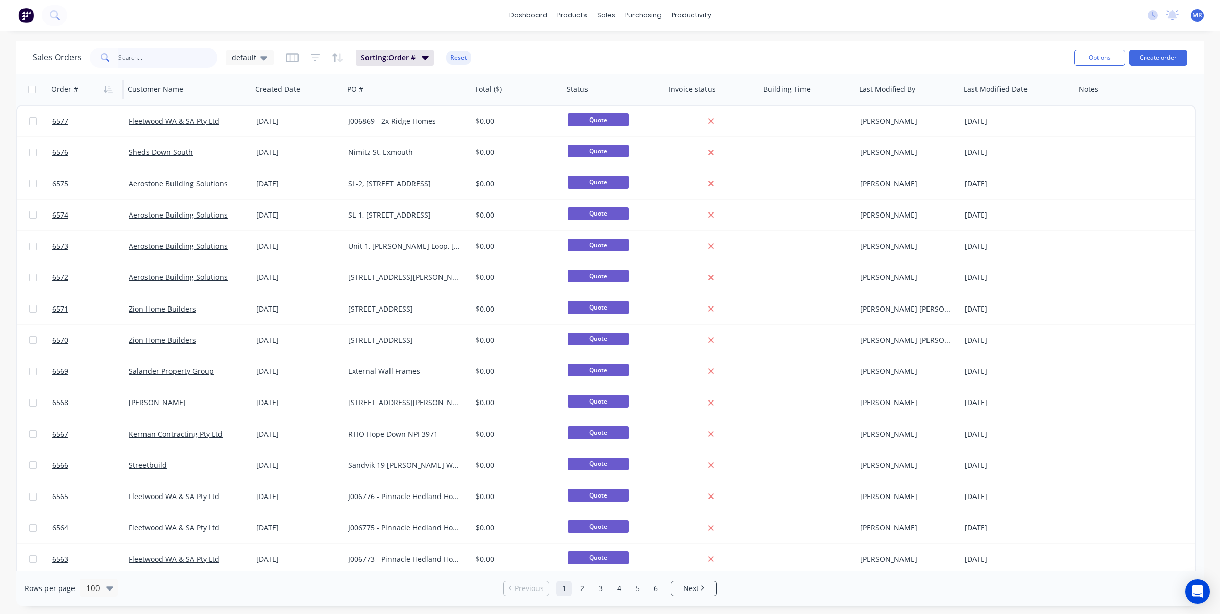
click at [158, 61] on input "text" at bounding box center [168, 57] width 100 height 20
type input "AVP"
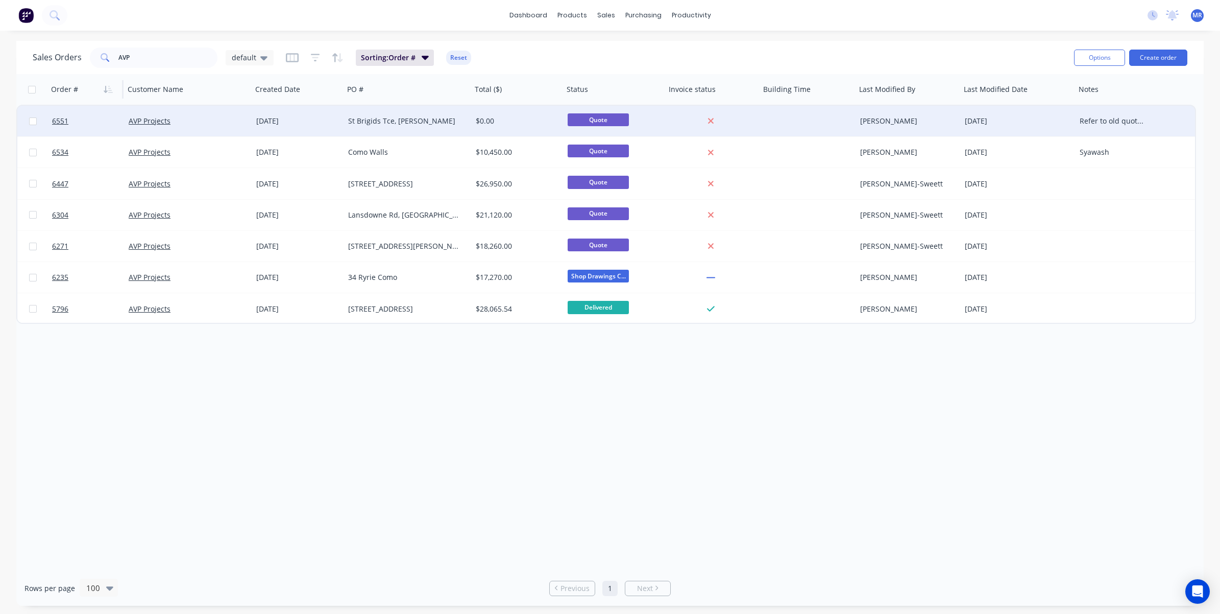
click at [385, 116] on div "St Brigids Tce, [PERSON_NAME]" at bounding box center [404, 121] width 113 height 10
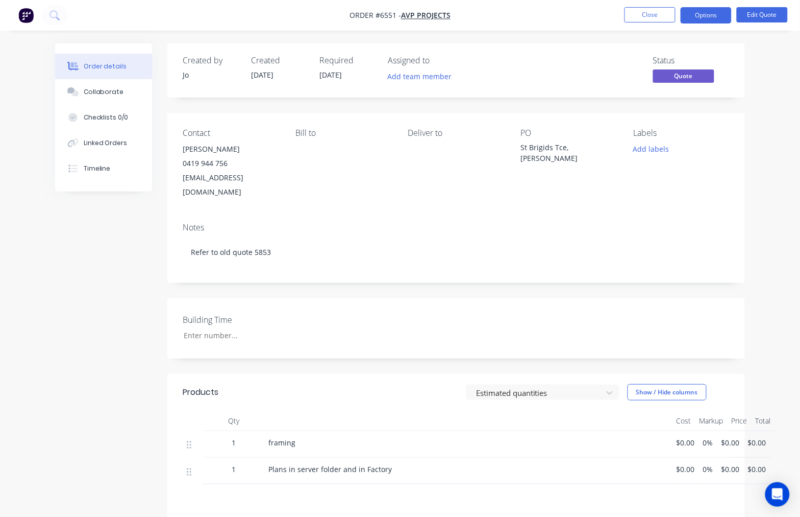
click at [758, 463] on span "$0.00" at bounding box center [757, 468] width 18 height 11
click at [760, 437] on span "$0.00" at bounding box center [757, 442] width 18 height 11
click at [758, 437] on span "$0.00" at bounding box center [757, 442] width 18 height 11
click at [748, 13] on button "Edit Quote" at bounding box center [762, 14] width 51 height 15
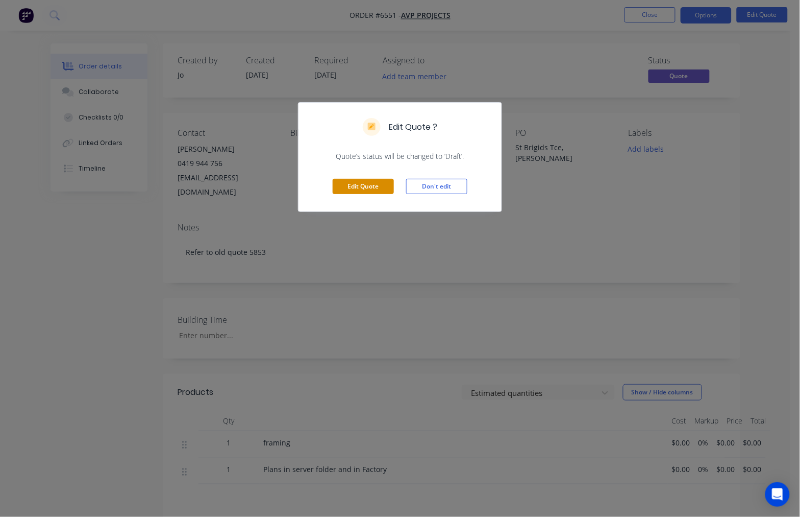
drag, startPoint x: 371, startPoint y: 187, endPoint x: 406, endPoint y: 218, distance: 46.7
click at [371, 187] on button "Edit Quote" at bounding box center [363, 186] width 61 height 15
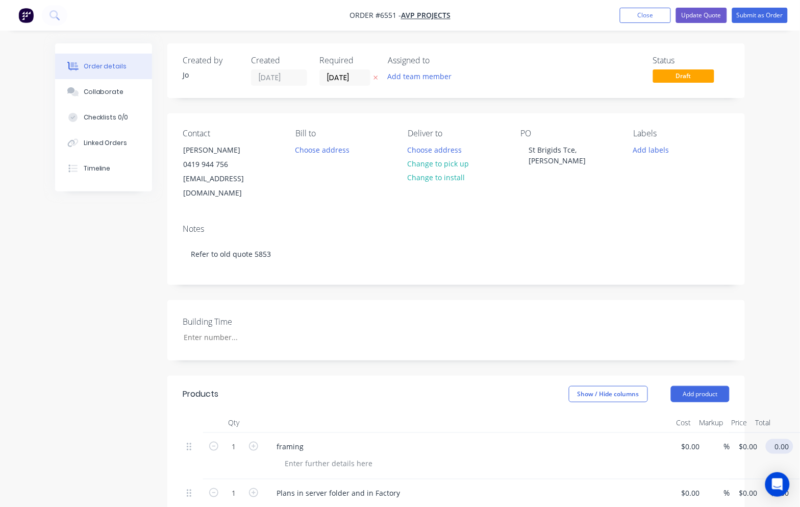
click at [775, 439] on input "0.00" at bounding box center [781, 446] width 23 height 15
type input "46800"
type input "$46,800.00"
click at [517, 275] on div "Created by Jo Created 16/09/25 Required 16/09/25 Assigned to Add team member St…" at bounding box center [456, 423] width 578 height 761
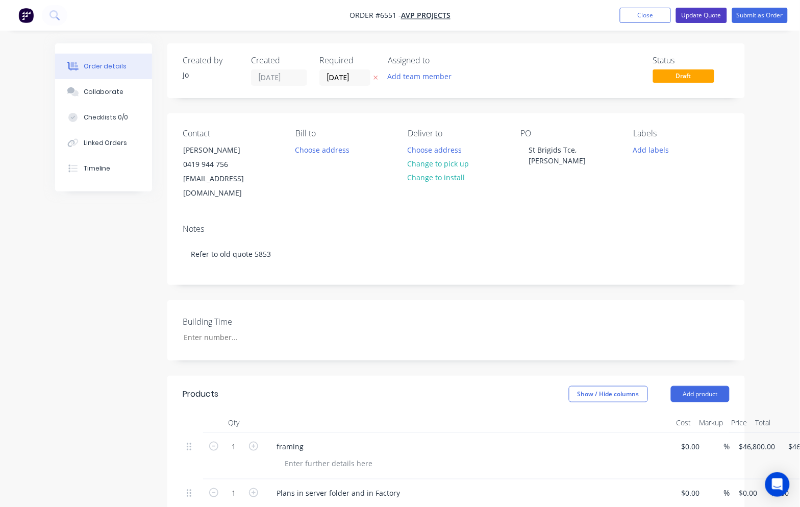
drag, startPoint x: 702, startPoint y: 12, endPoint x: 696, endPoint y: 14, distance: 6.5
click at [702, 11] on button "Update Quote" at bounding box center [701, 15] width 51 height 15
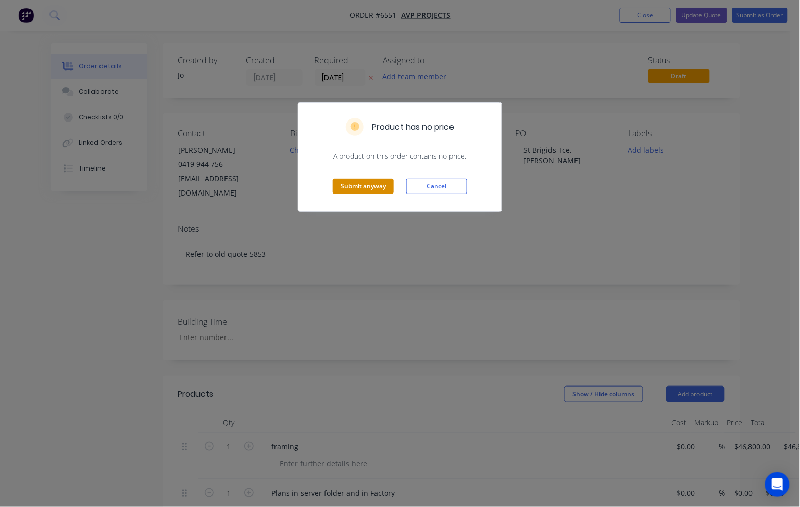
click at [373, 189] on button "Submit anyway" at bounding box center [363, 186] width 61 height 15
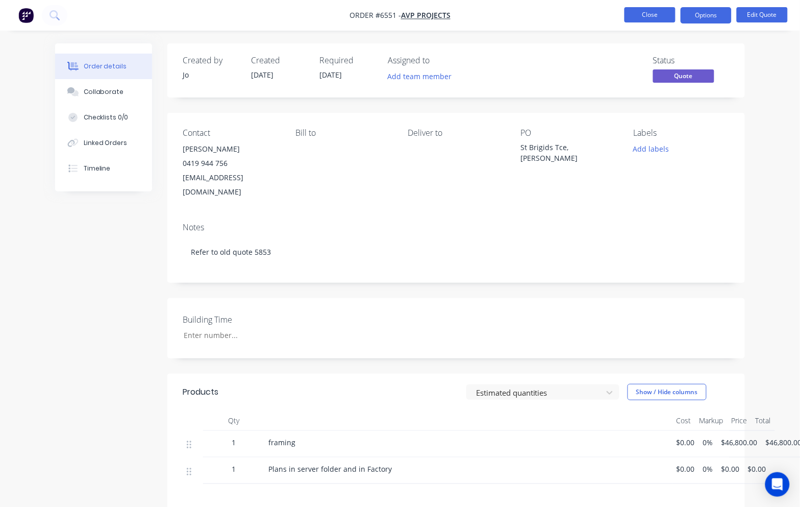
click at [647, 13] on button "Close" at bounding box center [650, 14] width 51 height 15
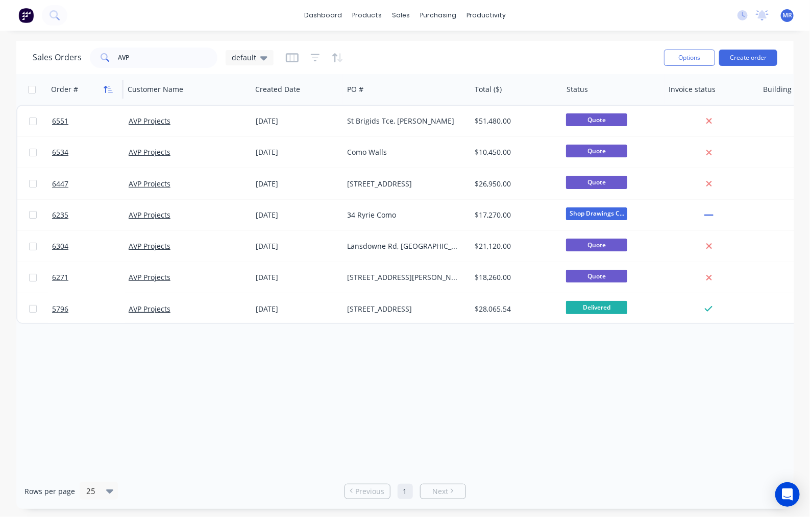
click at [105, 89] on icon "button" at bounding box center [108, 89] width 9 height 8
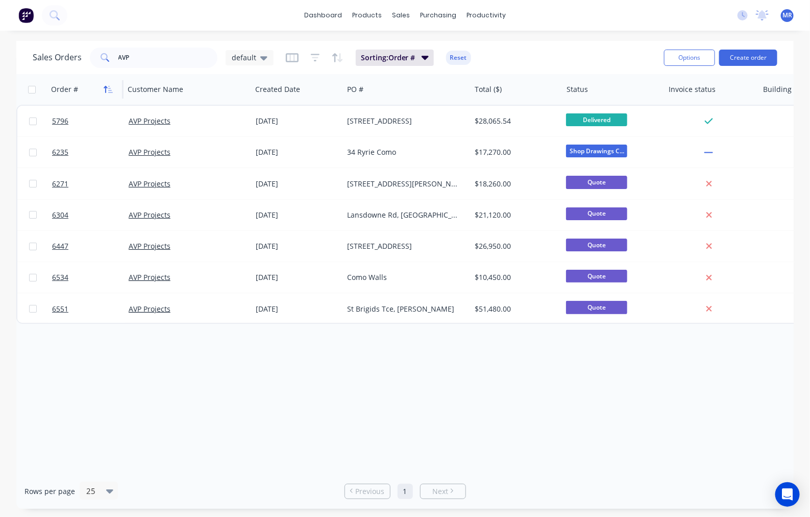
click at [110, 87] on icon "button" at bounding box center [108, 89] width 9 height 8
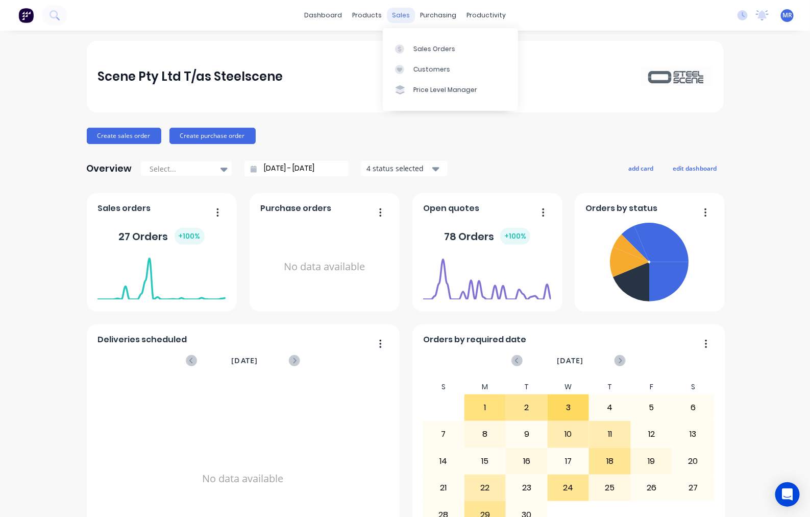
click at [389, 19] on div "sales" at bounding box center [401, 15] width 28 height 15
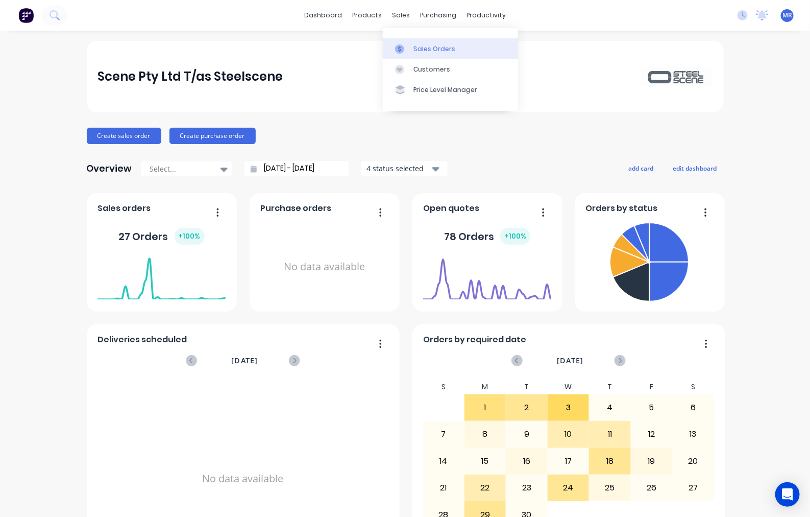
click at [417, 42] on link "Sales Orders" at bounding box center [450, 48] width 135 height 20
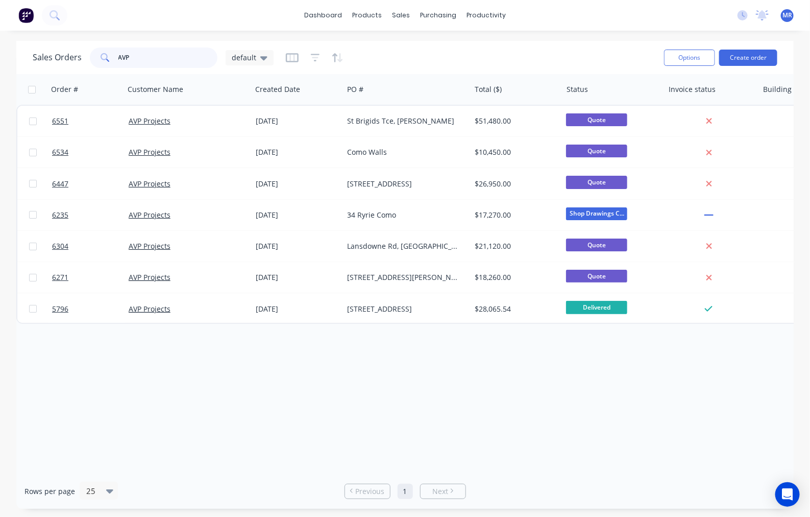
drag, startPoint x: 163, startPoint y: 59, endPoint x: 63, endPoint y: 64, distance: 100.7
click at [63, 64] on div "Sales Orders AVP default" at bounding box center [153, 57] width 241 height 20
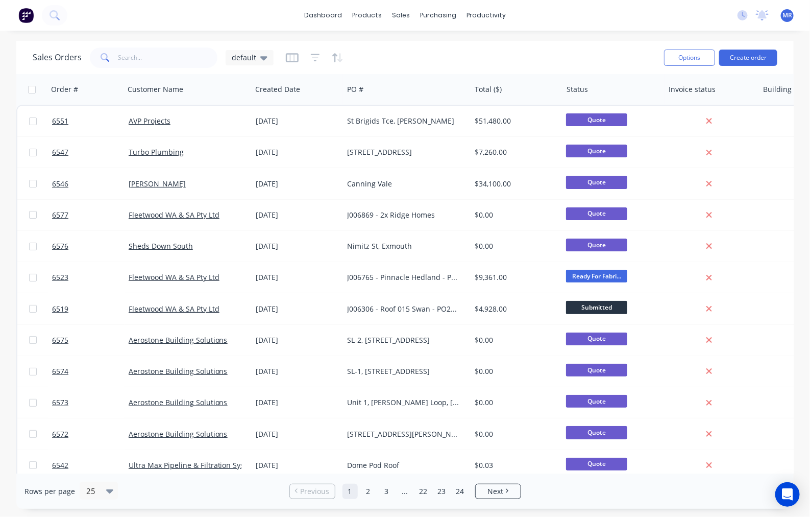
click at [18, 38] on div "dashboard products sales purchasing productivity dashboard products Product Cat…" at bounding box center [405, 258] width 810 height 517
click at [109, 83] on button "button" at bounding box center [108, 89] width 15 height 15
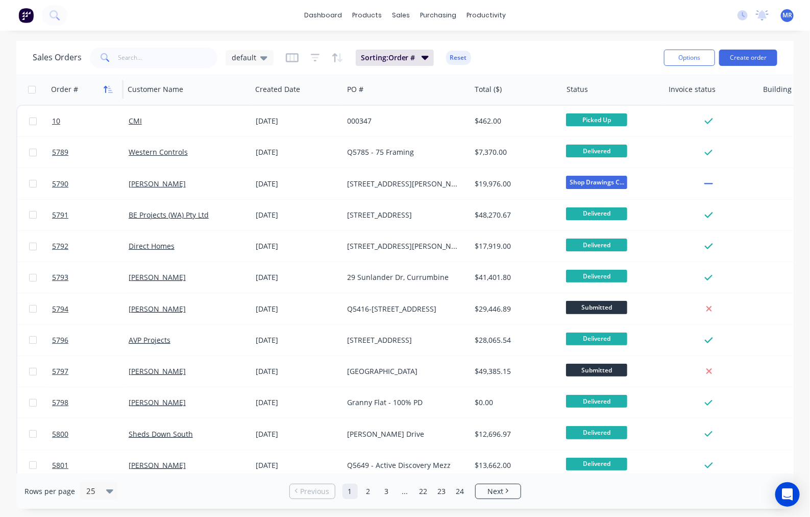
click at [111, 88] on icon "button" at bounding box center [108, 89] width 9 height 8
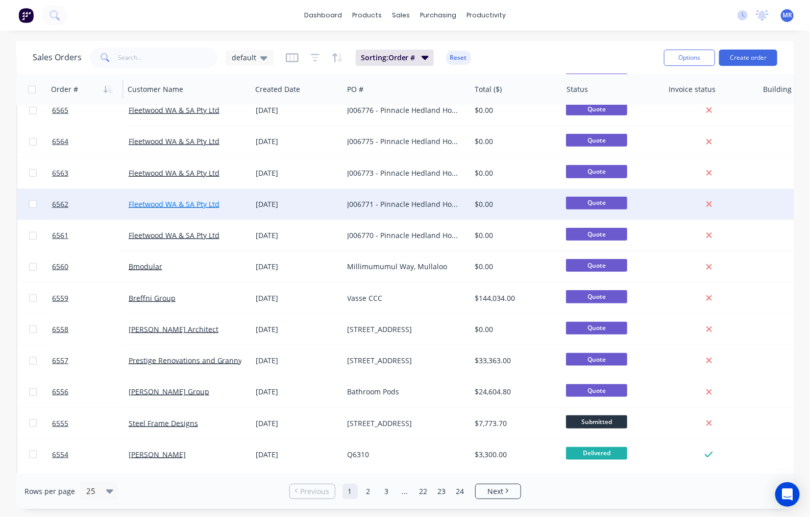
scroll to position [418, 0]
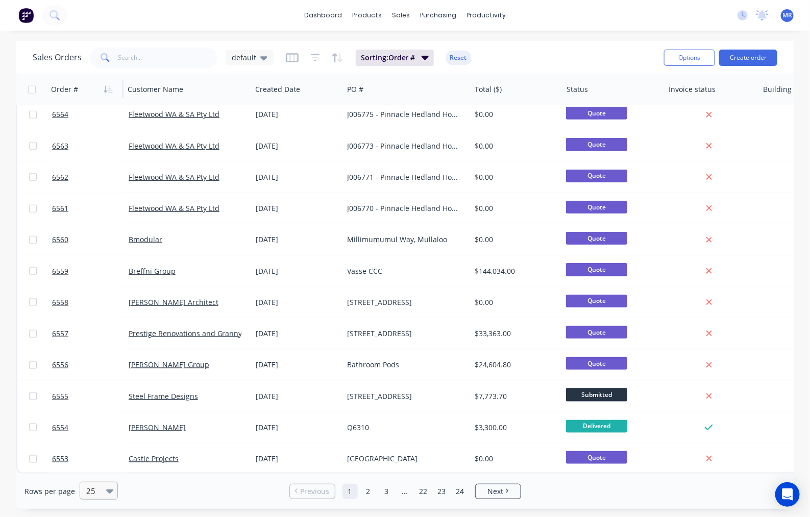
click at [112, 489] on div at bounding box center [111, 490] width 11 height 11
click at [104, 430] on div "50" at bounding box center [97, 428] width 38 height 19
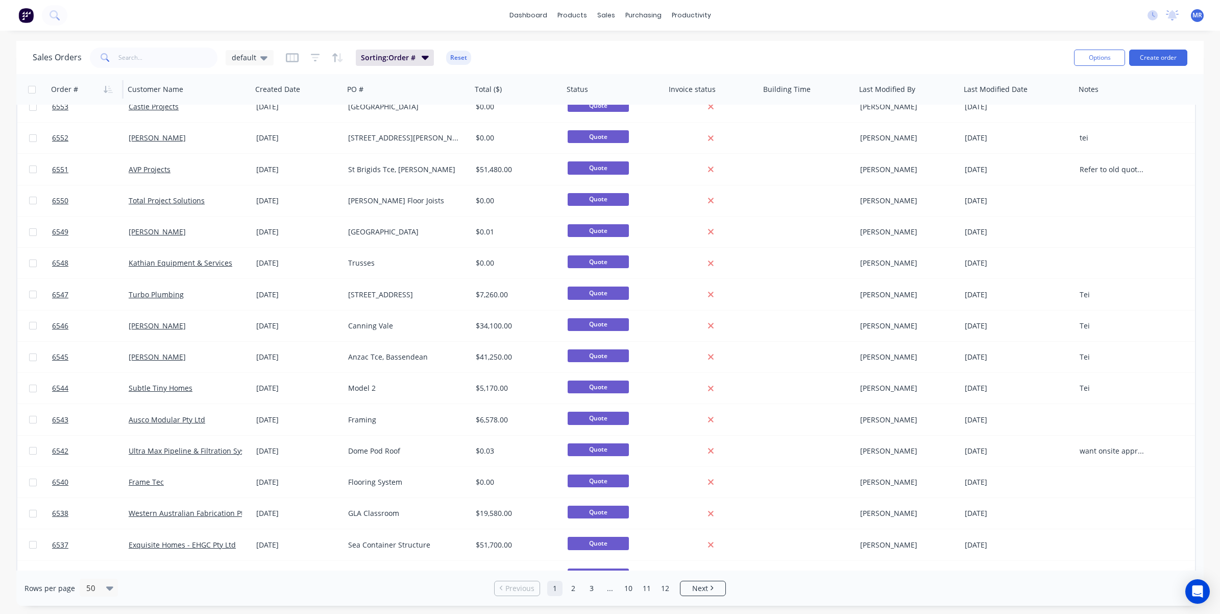
scroll to position [766, 0]
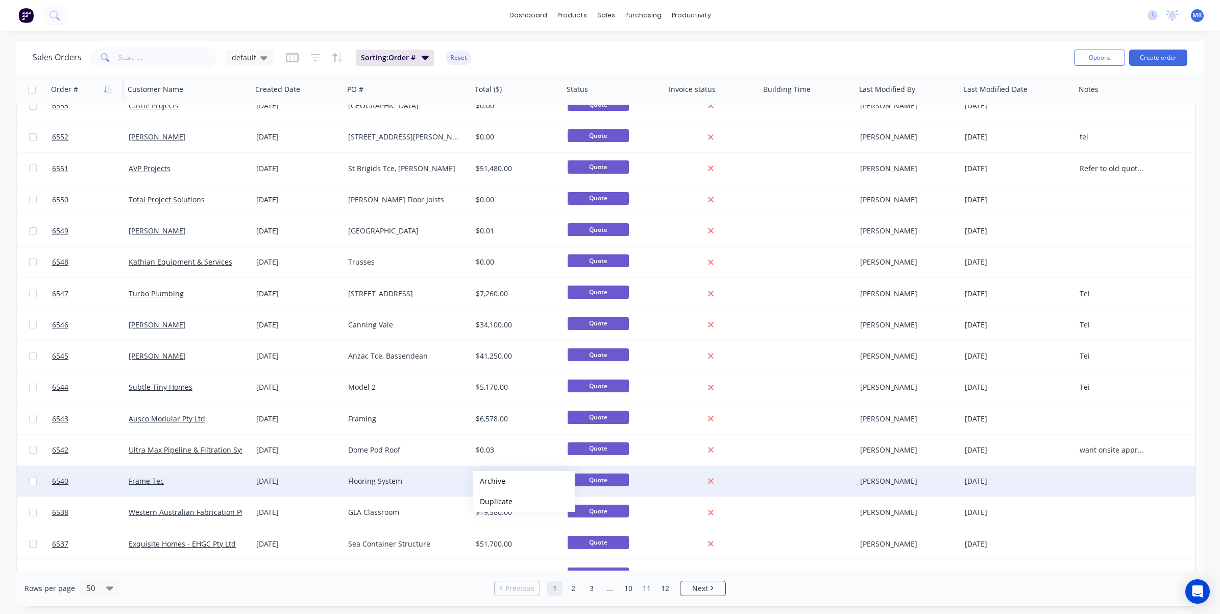
click at [378, 483] on div "Flooring System" at bounding box center [404, 481] width 113 height 10
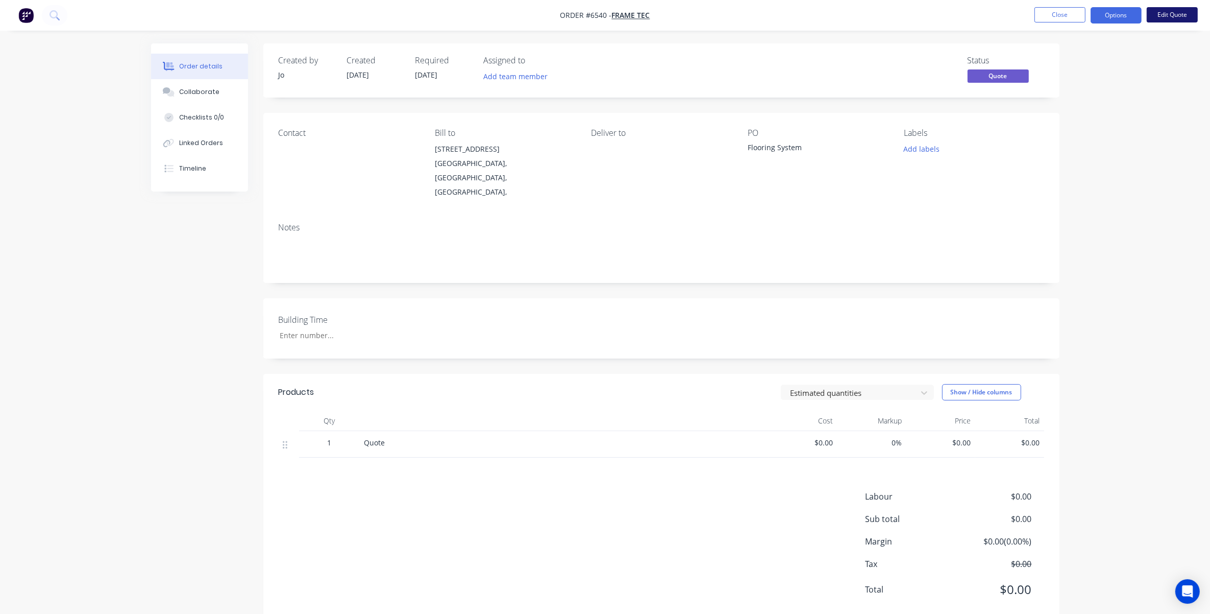
click at [810, 16] on button "Edit Quote" at bounding box center [1172, 14] width 51 height 15
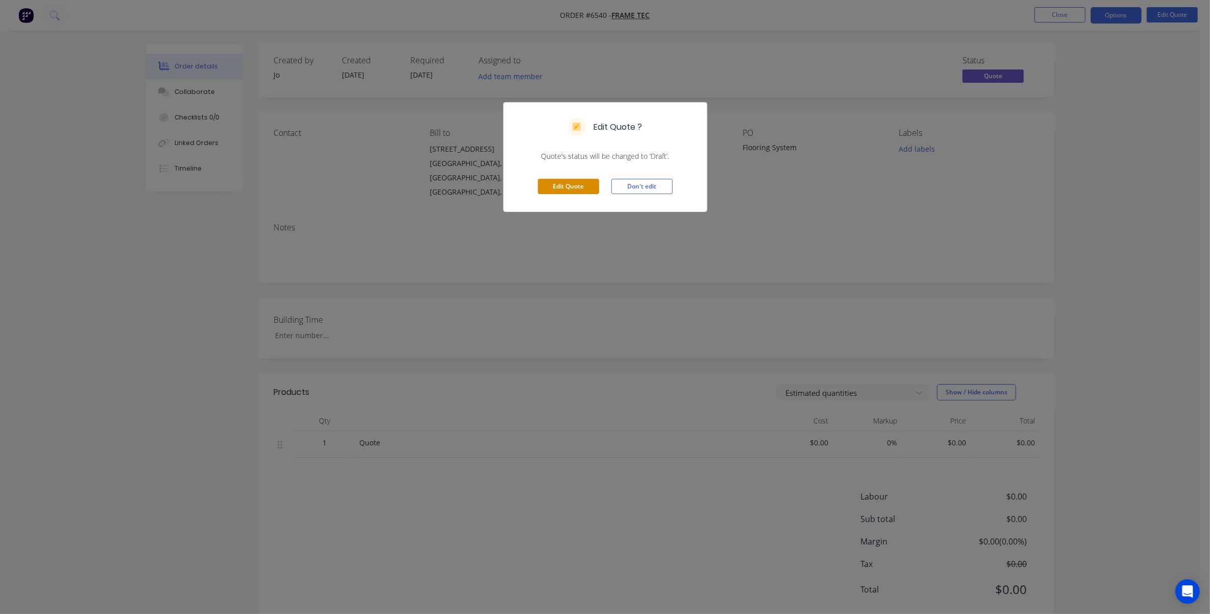
click at [575, 187] on button "Edit Quote" at bounding box center [568, 186] width 61 height 15
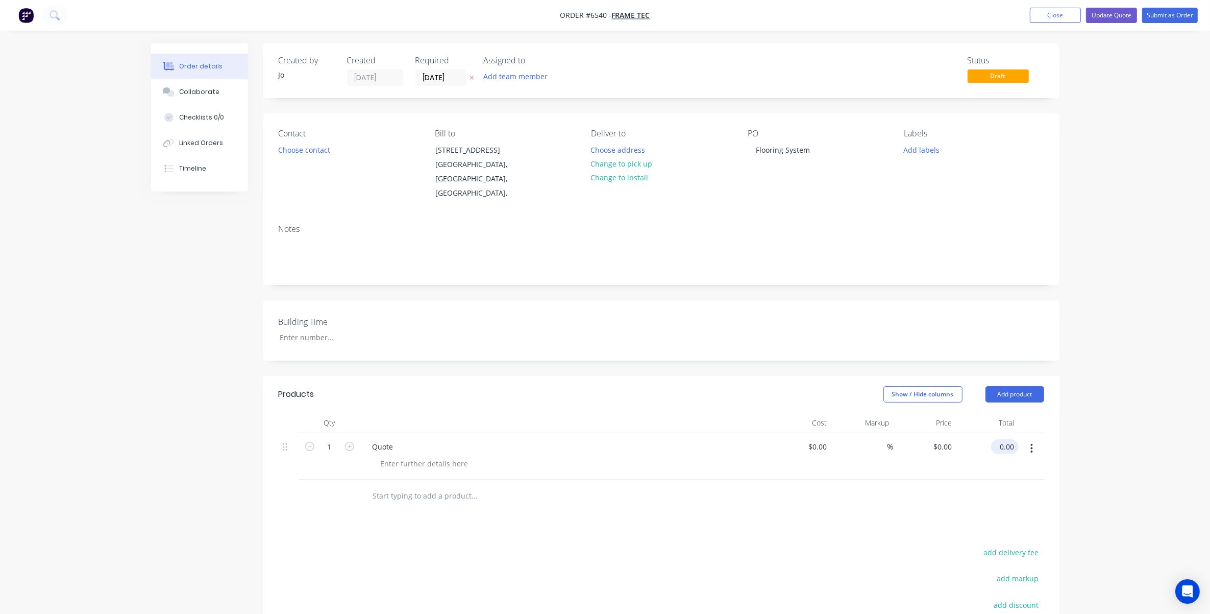
click at [810, 439] on input "0.00" at bounding box center [1006, 446] width 23 height 15
type input "0.03"
type input "$0.03"
click at [810, 487] on div at bounding box center [662, 495] width 766 height 33
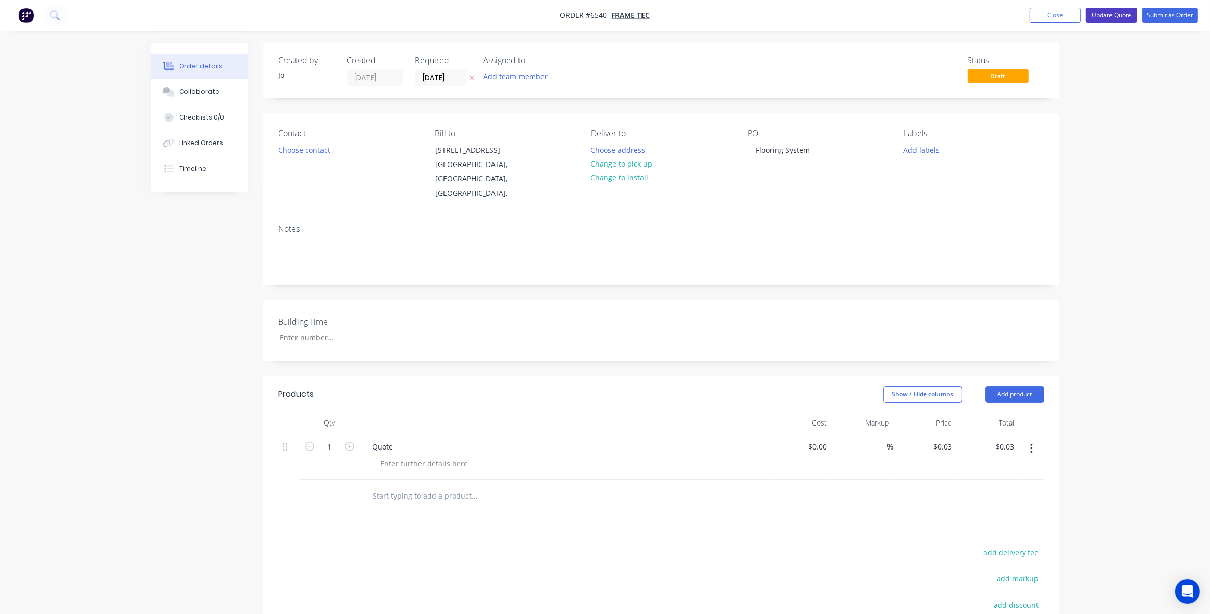
click at [810, 14] on button "Update Quote" at bounding box center [1111, 15] width 51 height 15
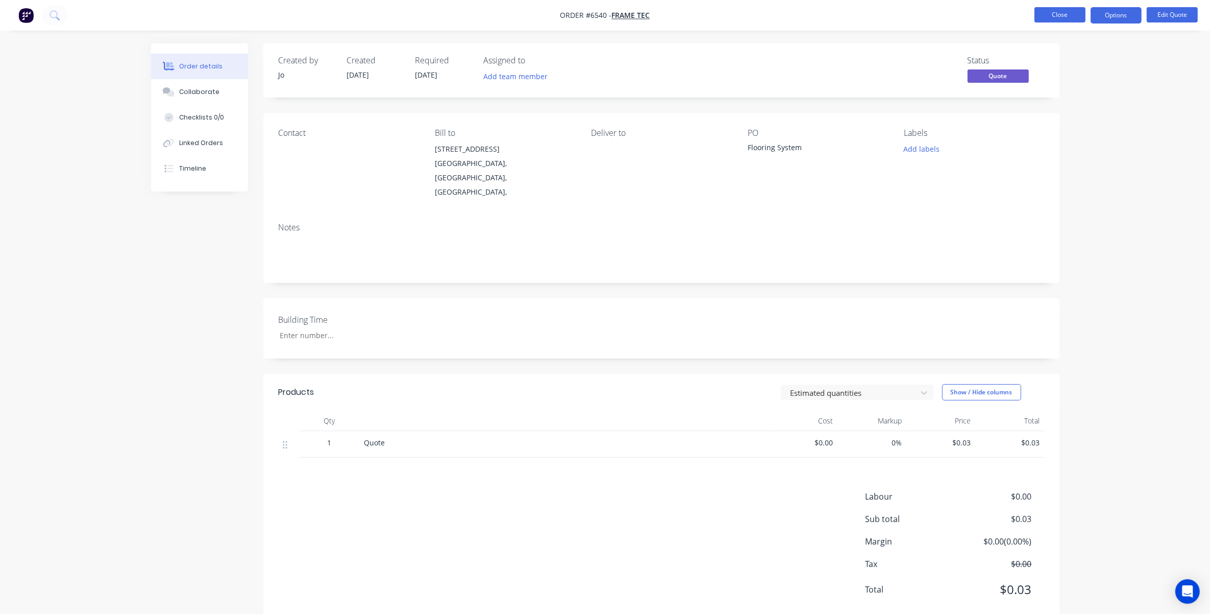
click at [810, 15] on button "Close" at bounding box center [1060, 14] width 51 height 15
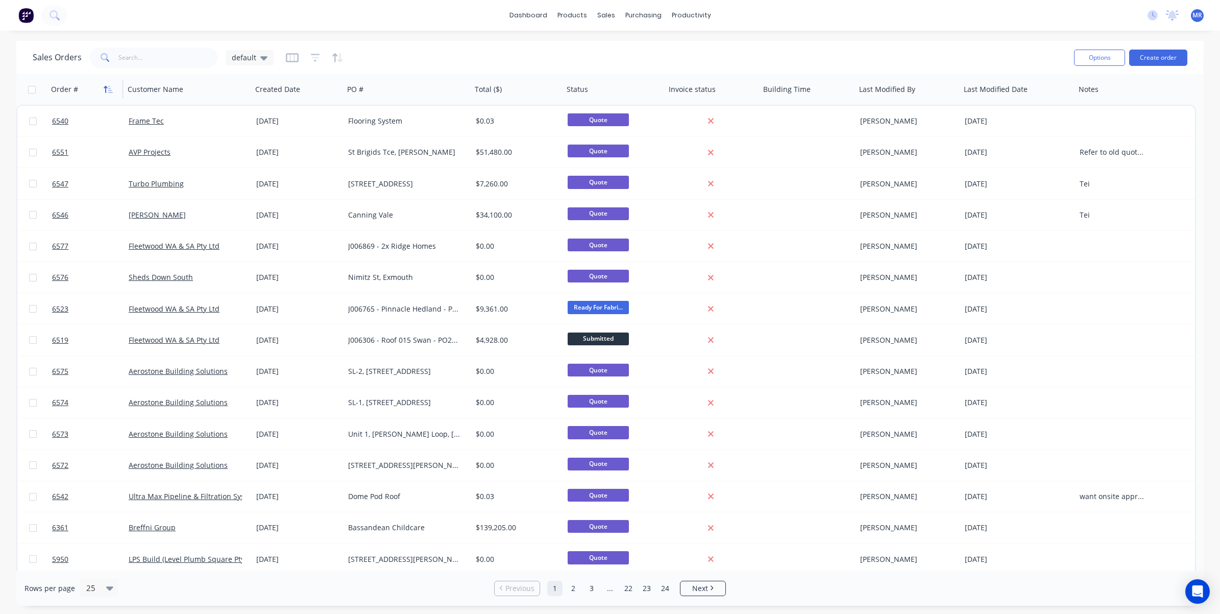
click at [107, 87] on icon "button" at bounding box center [106, 89] width 4 height 7
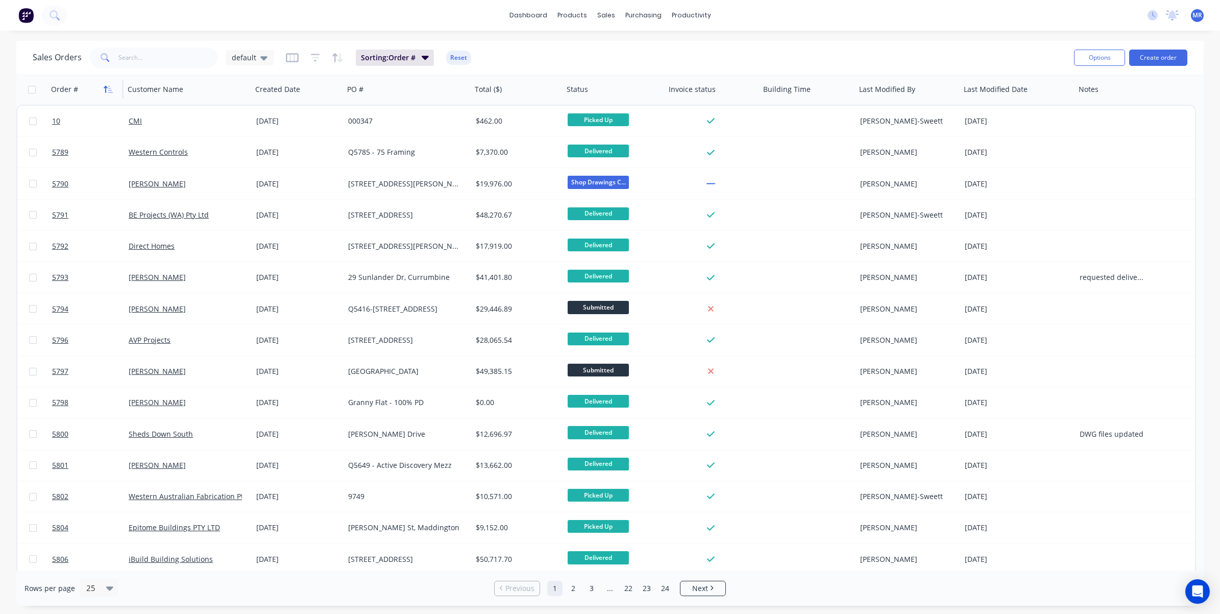
click at [107, 88] on icon "button" at bounding box center [108, 89] width 9 height 8
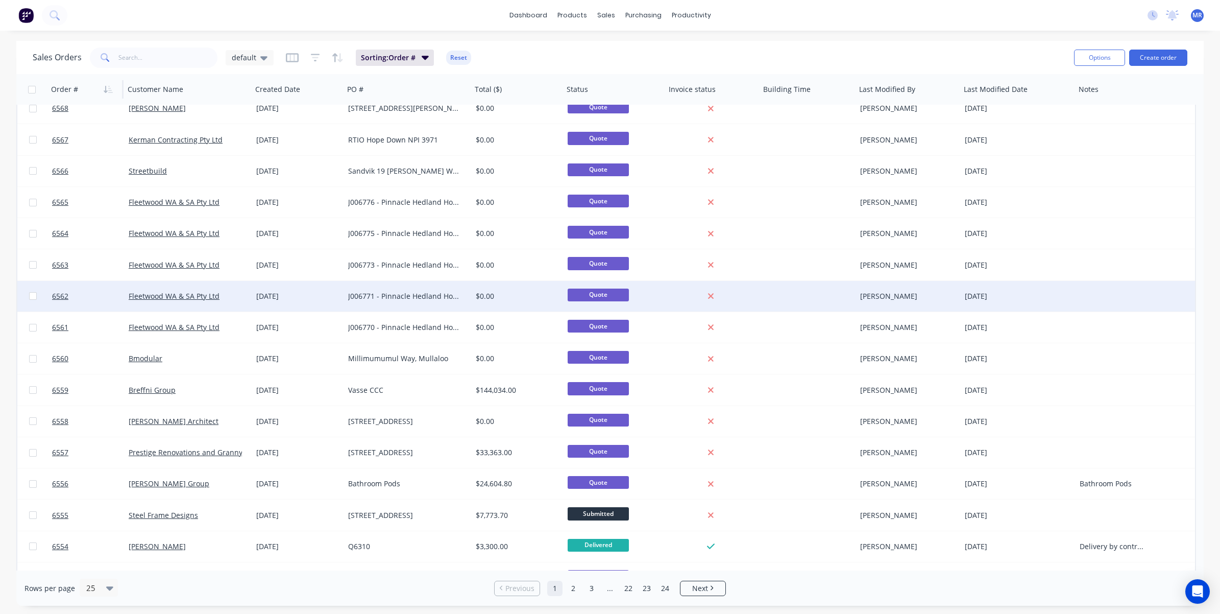
scroll to position [315, 0]
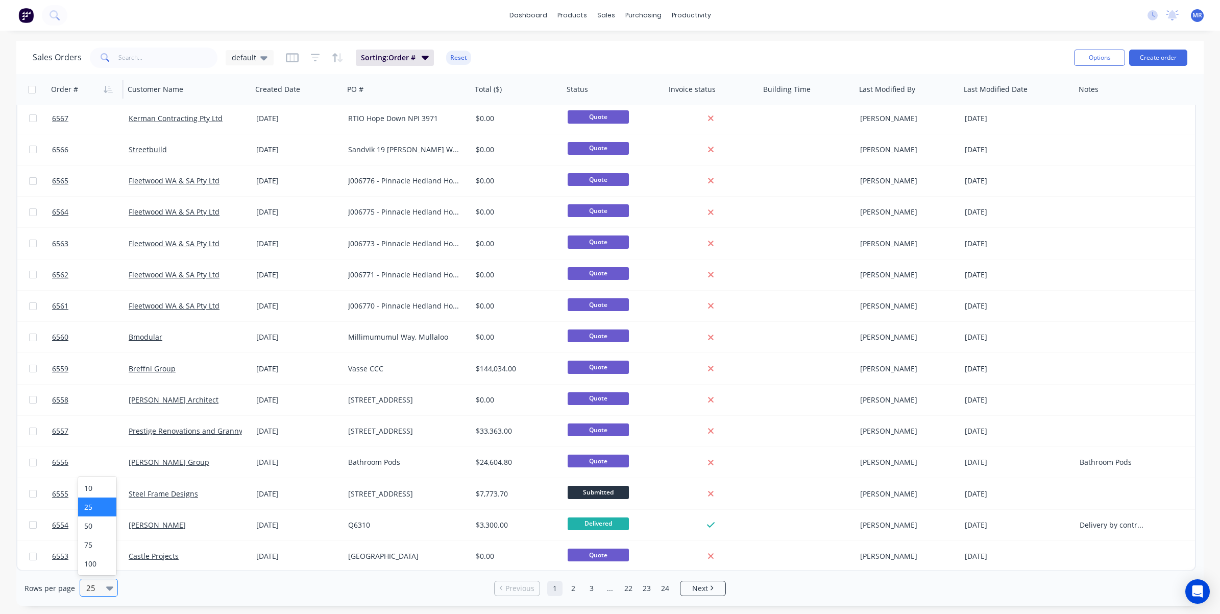
click at [103, 516] on div "25" at bounding box center [94, 587] width 24 height 17
click at [97, 516] on div "100" at bounding box center [97, 563] width 38 height 19
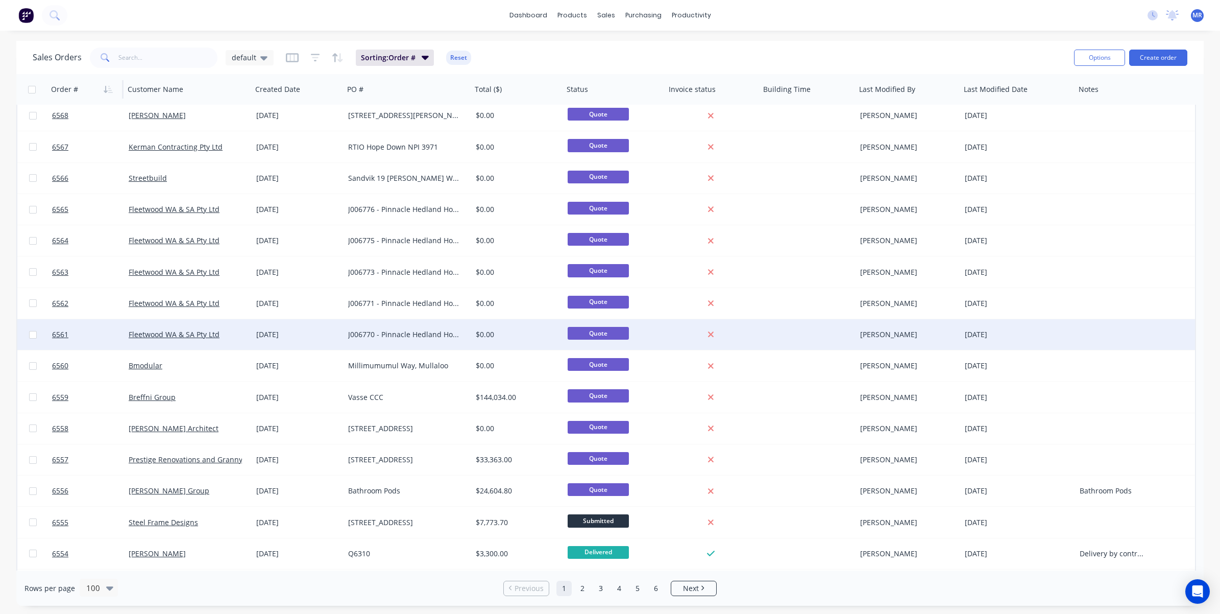
scroll to position [319, 0]
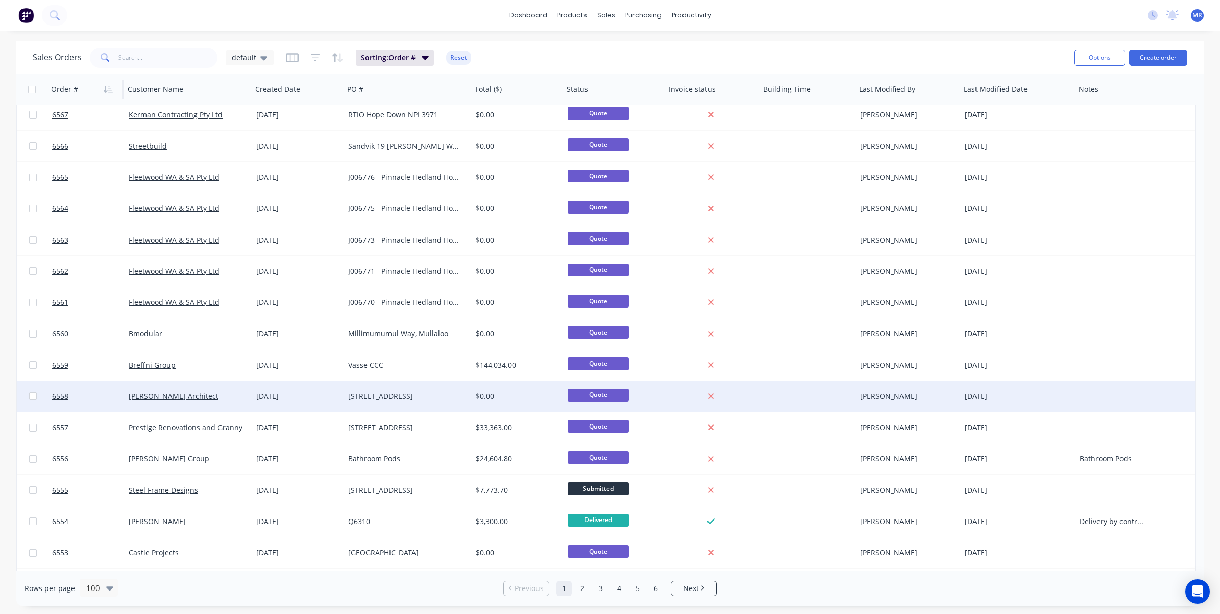
click at [810, 396] on div "[DATE]" at bounding box center [1018, 396] width 115 height 31
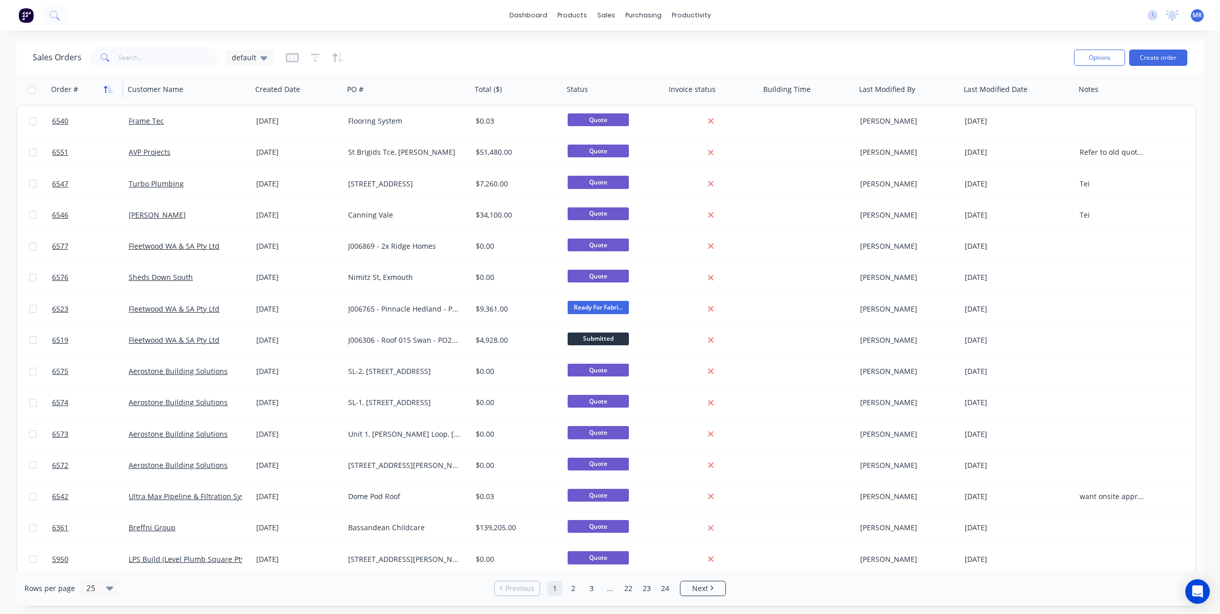
click at [110, 93] on button "button" at bounding box center [108, 89] width 15 height 15
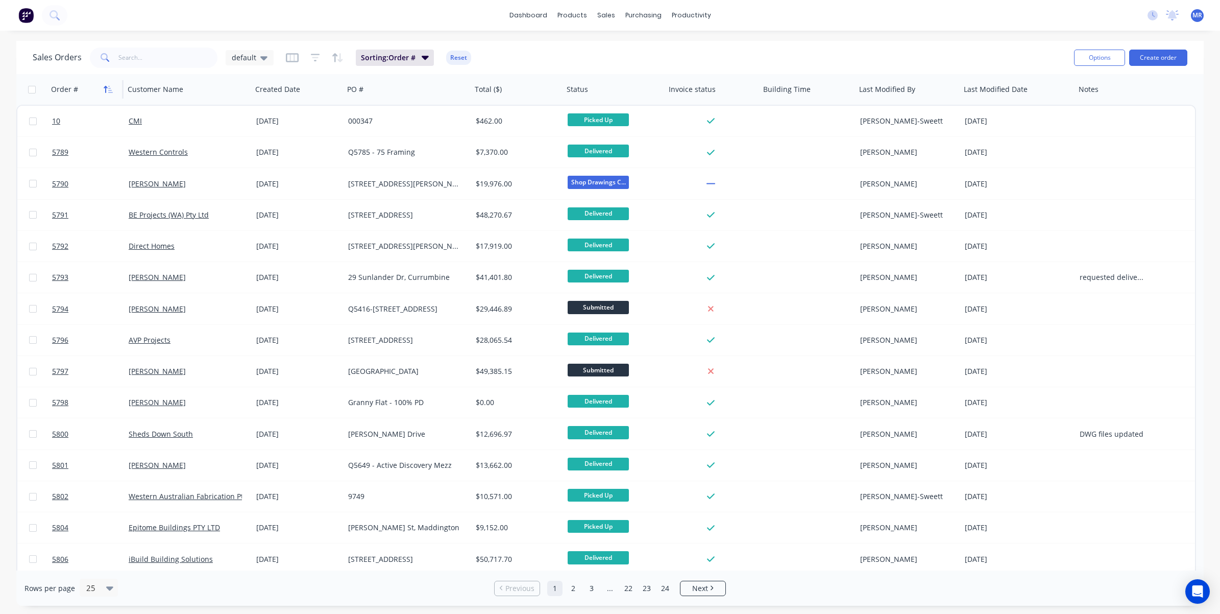
click at [109, 92] on icon "button" at bounding box center [110, 89] width 5 height 7
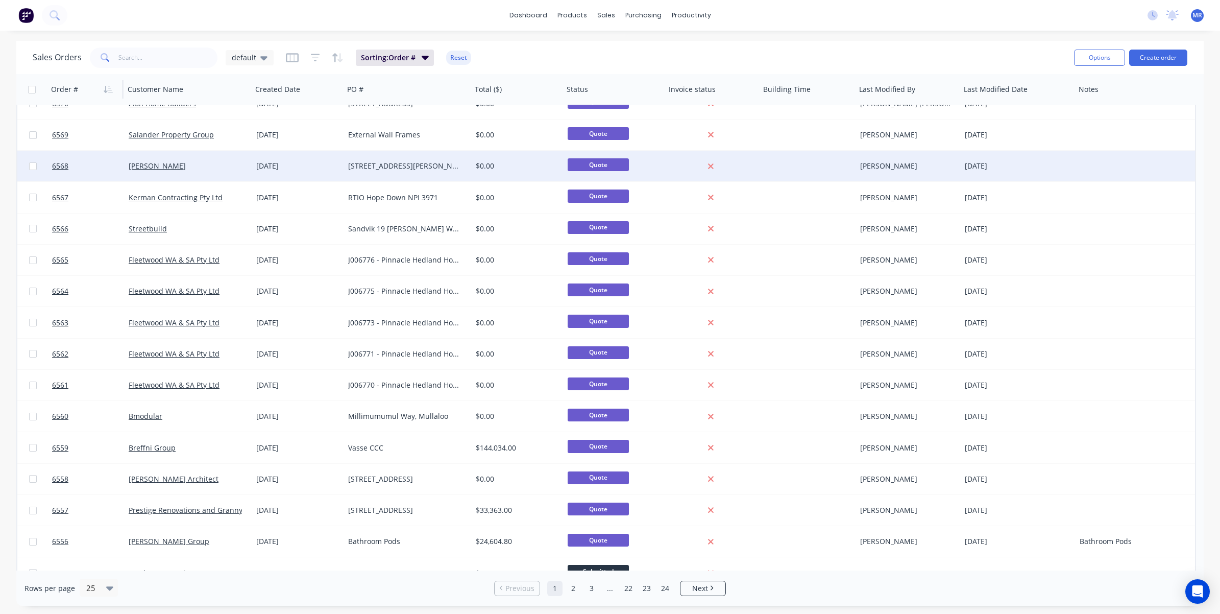
scroll to position [315, 0]
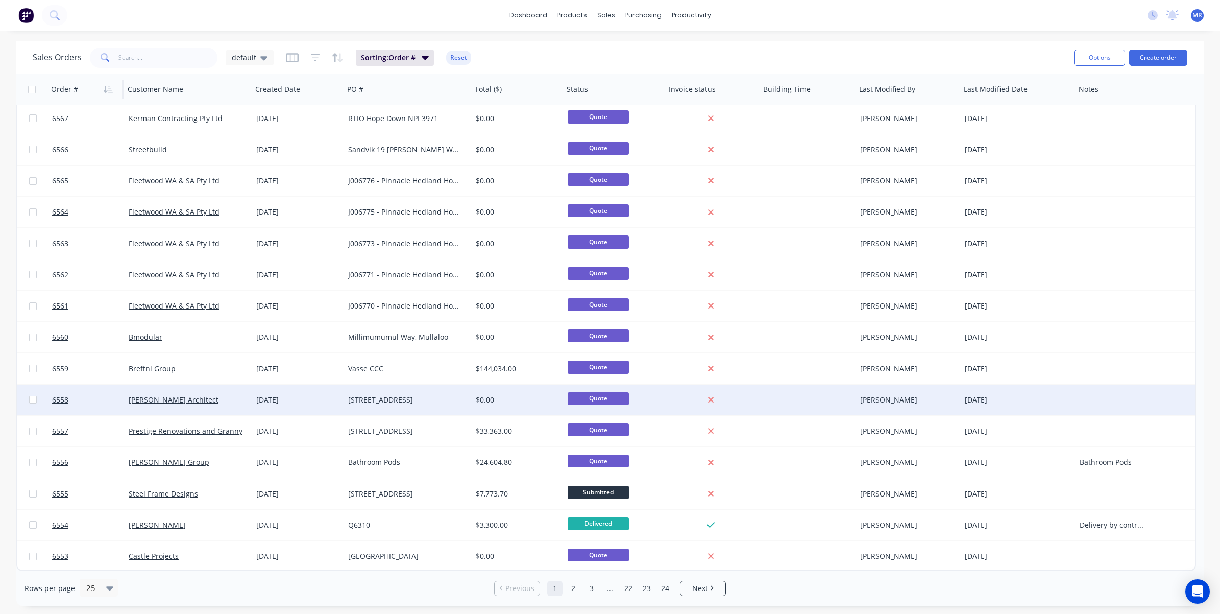
click at [810, 399] on div at bounding box center [1114, 399] width 77 height 31
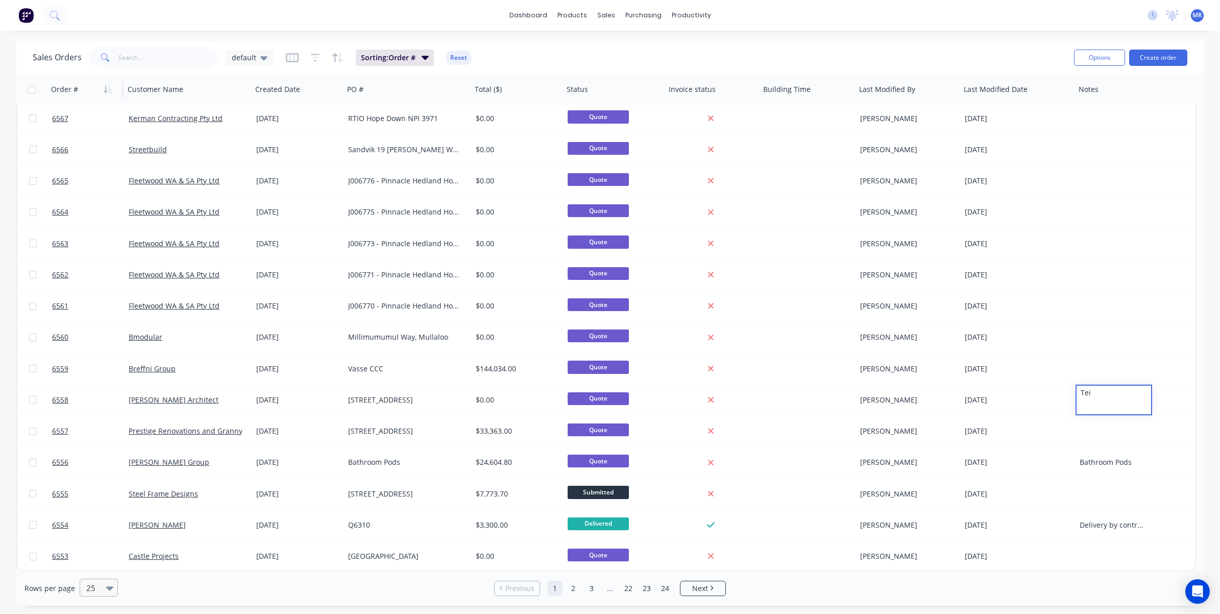
click at [100, 516] on div at bounding box center [94, 587] width 18 height 12
click at [93, 516] on div "100" at bounding box center [97, 563] width 38 height 19
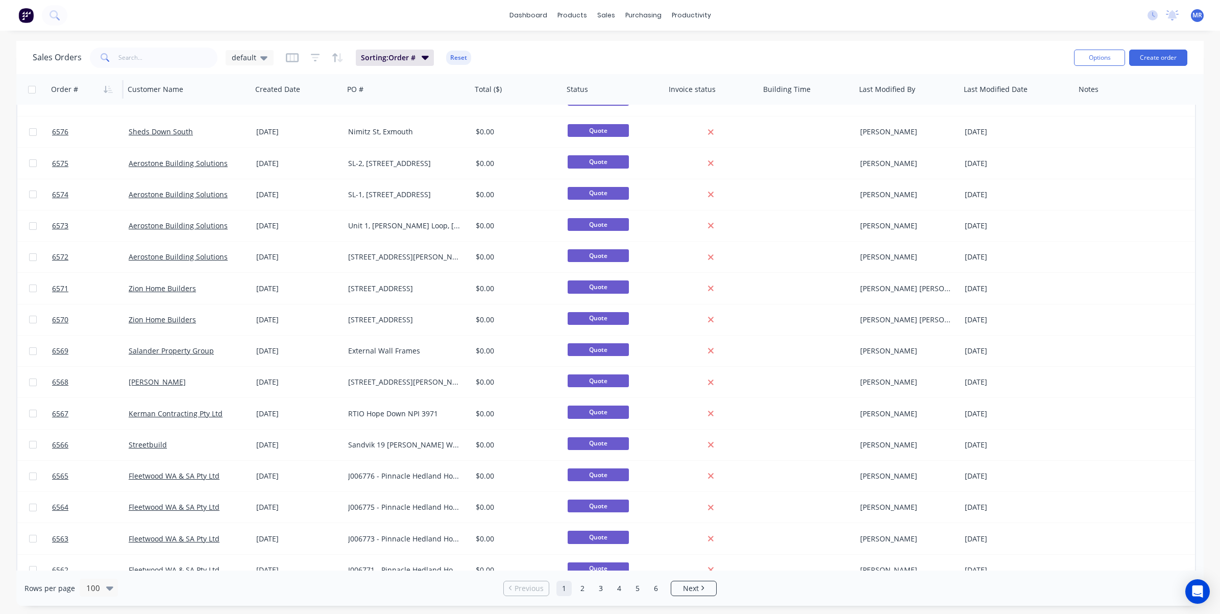
scroll to position [0, 0]
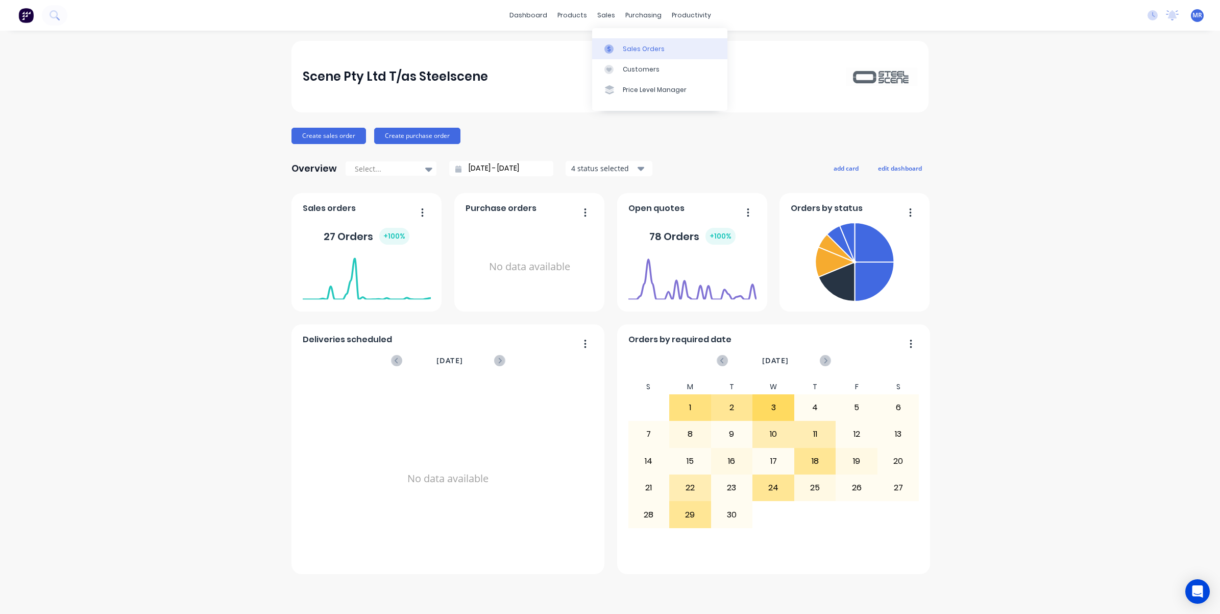
click at [625, 39] on link "Sales Orders" at bounding box center [659, 48] width 135 height 20
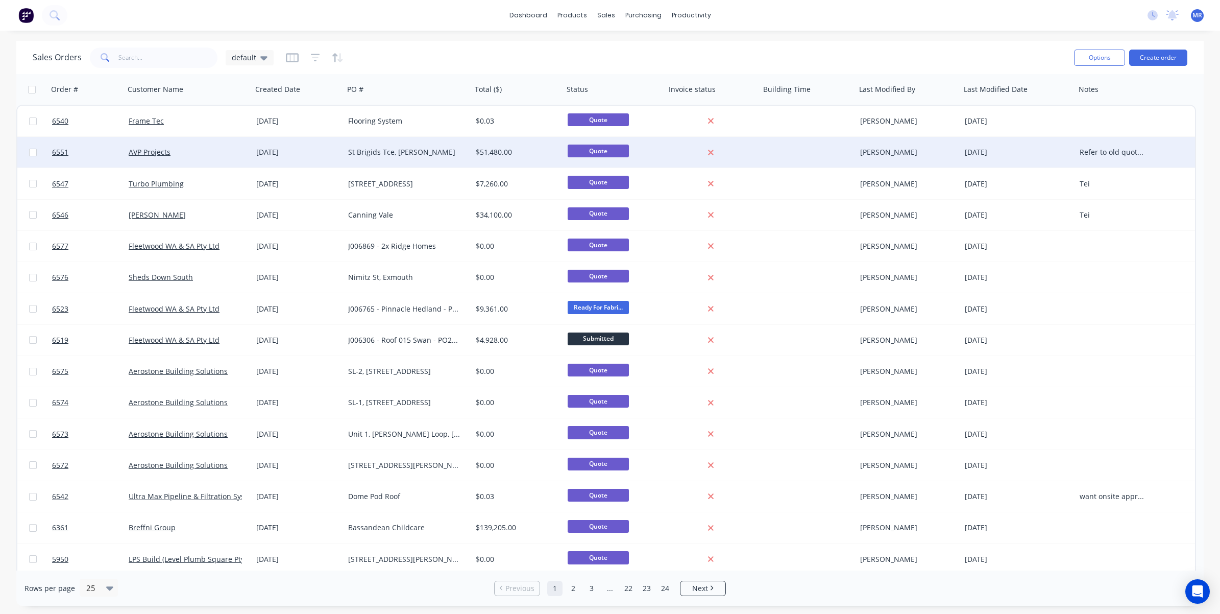
click at [409, 154] on div "St Brigids Tce, [PERSON_NAME]" at bounding box center [404, 152] width 113 height 10
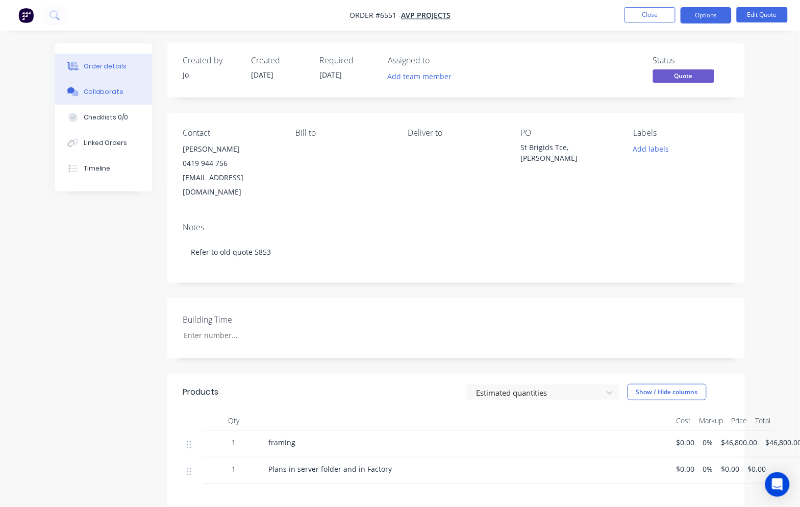
click at [97, 98] on button "Collaborate" at bounding box center [103, 92] width 97 height 26
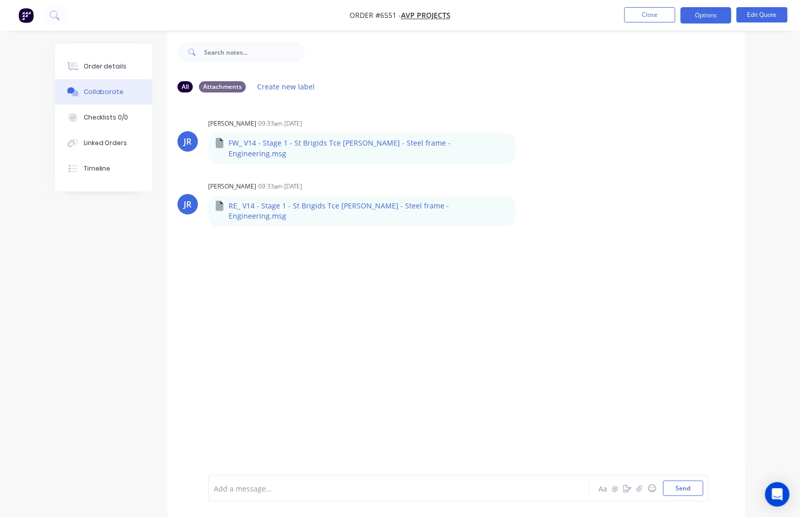
scroll to position [16, 0]
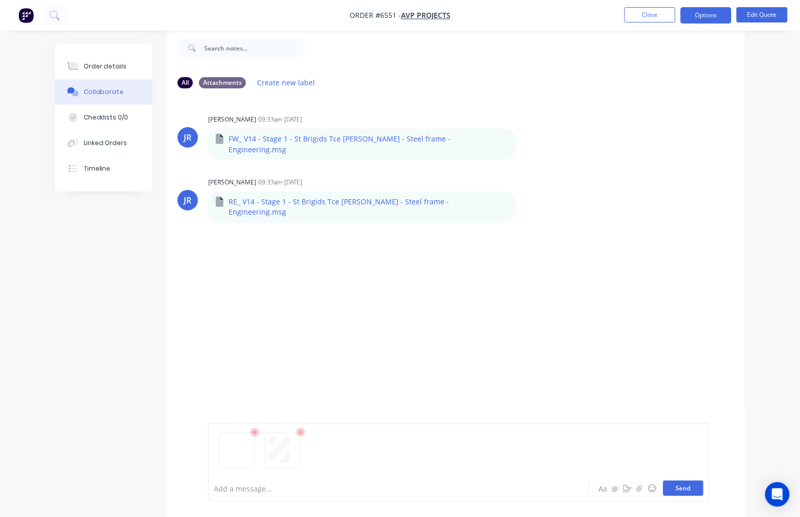
click at [687, 486] on button "Send" at bounding box center [684, 487] width 40 height 15
